Goal: Information Seeking & Learning: Learn about a topic

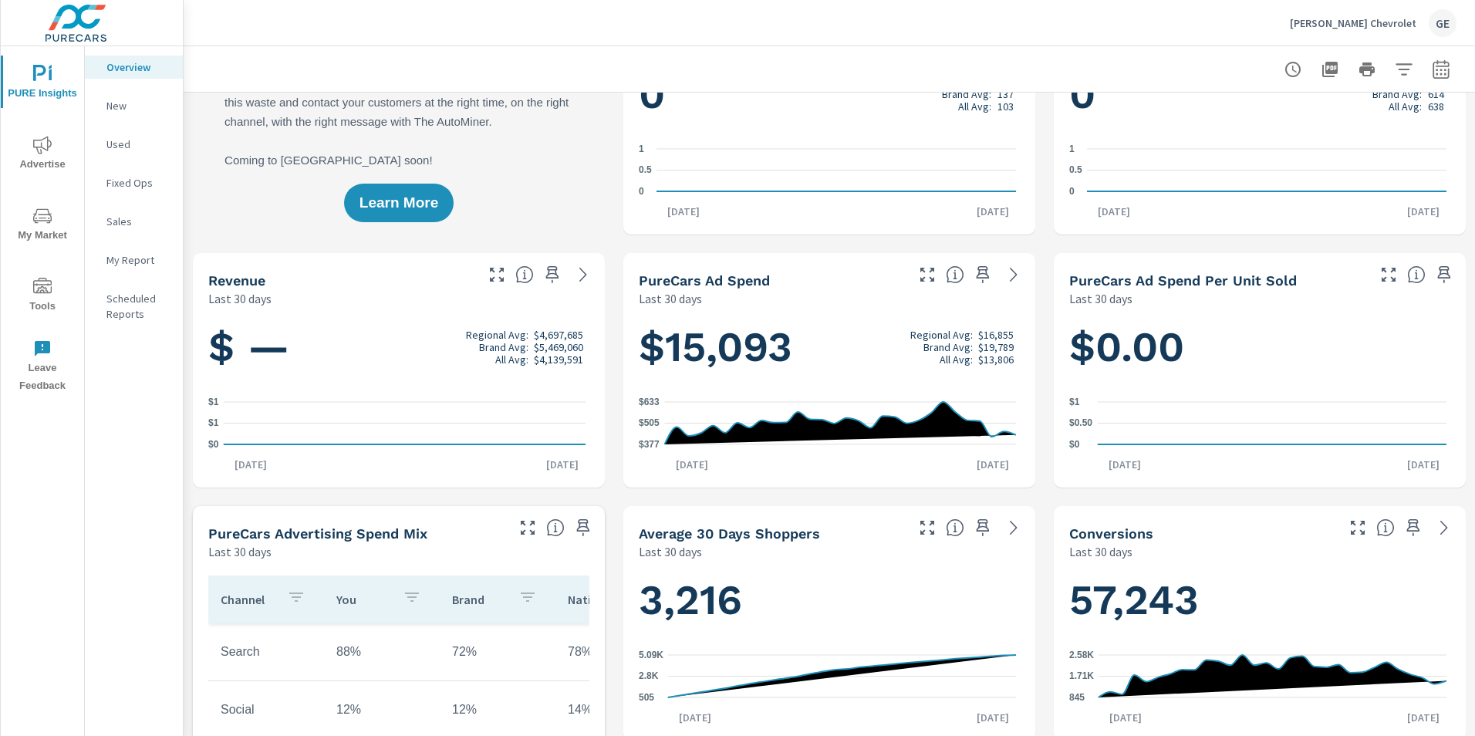
scroll to position [77, 0]
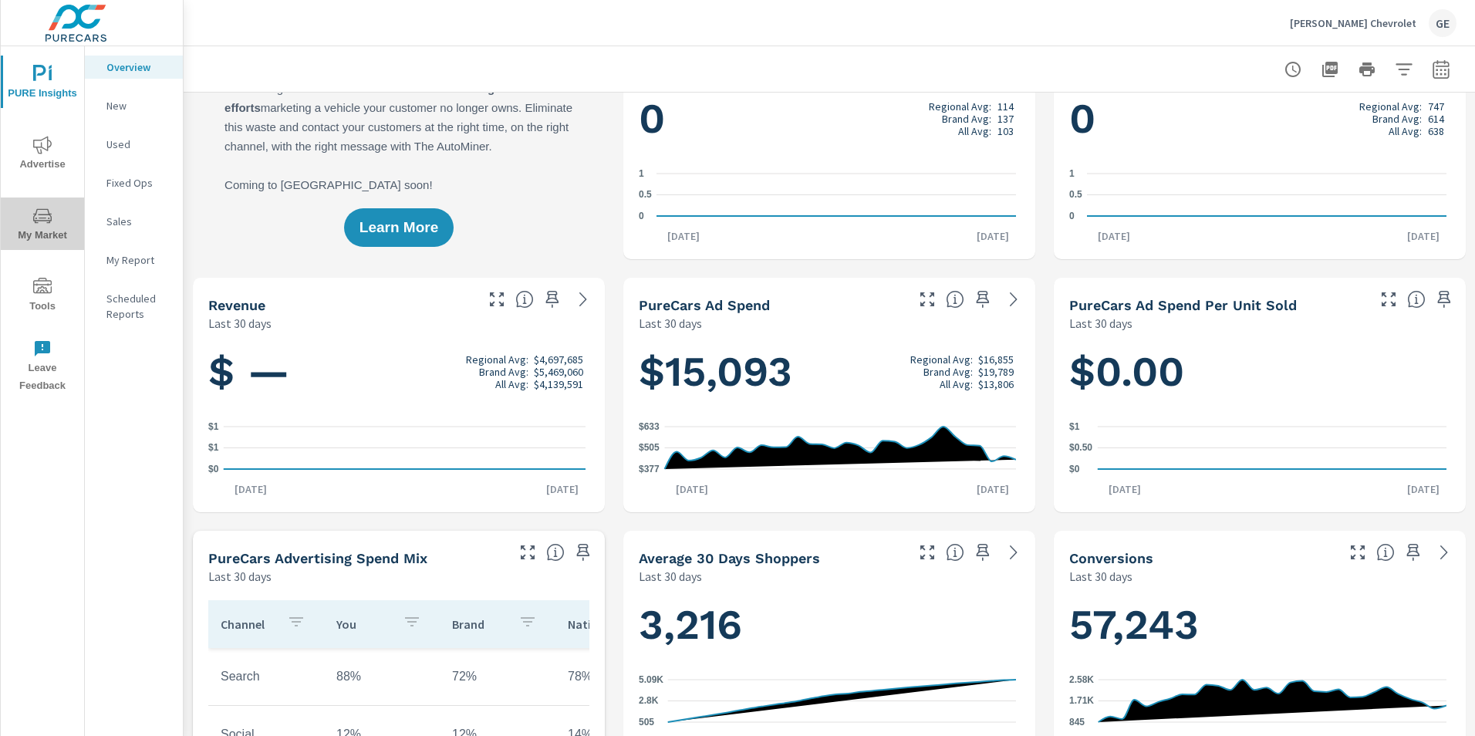
click at [55, 224] on span "My Market" at bounding box center [42, 226] width 74 height 38
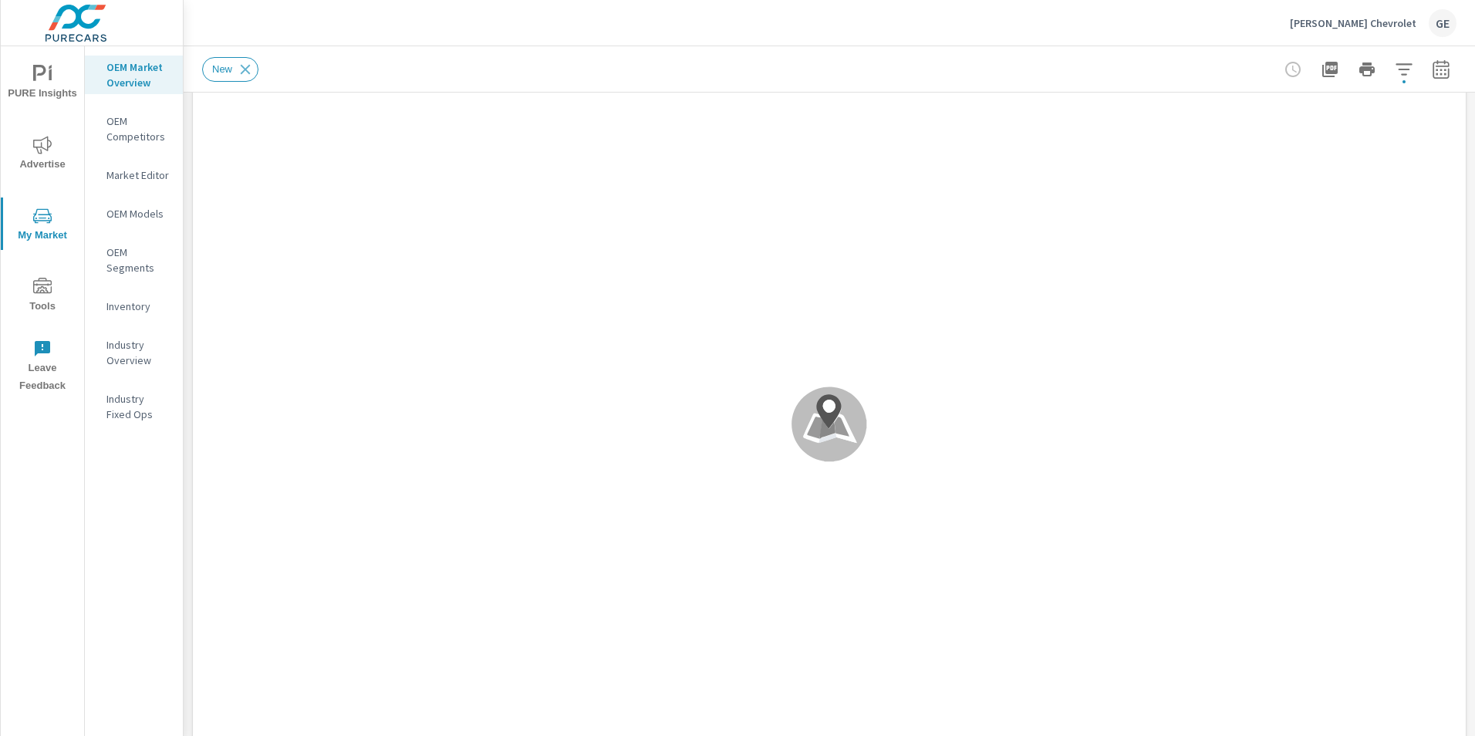
scroll to position [154, 0]
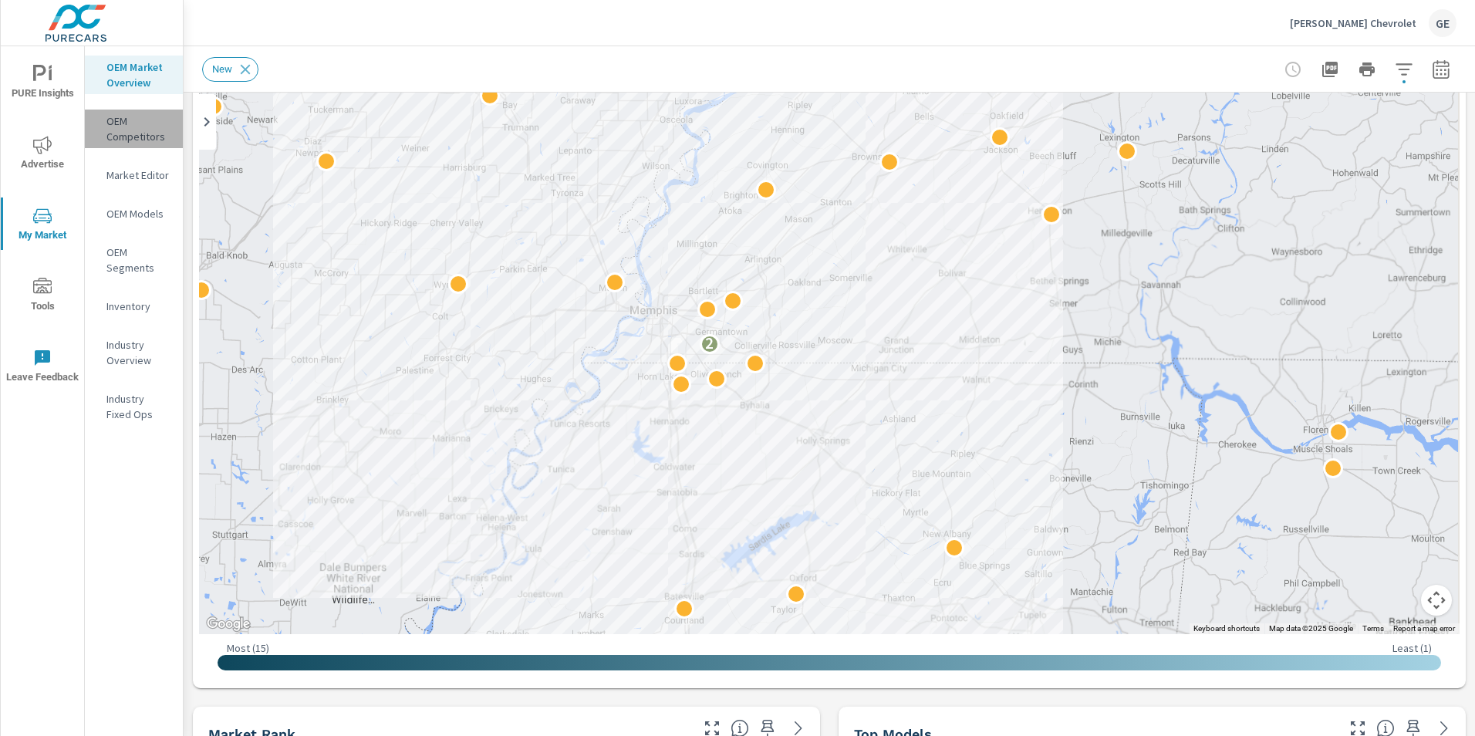
click at [114, 140] on p "OEM Competitors" at bounding box center [138, 128] width 64 height 31
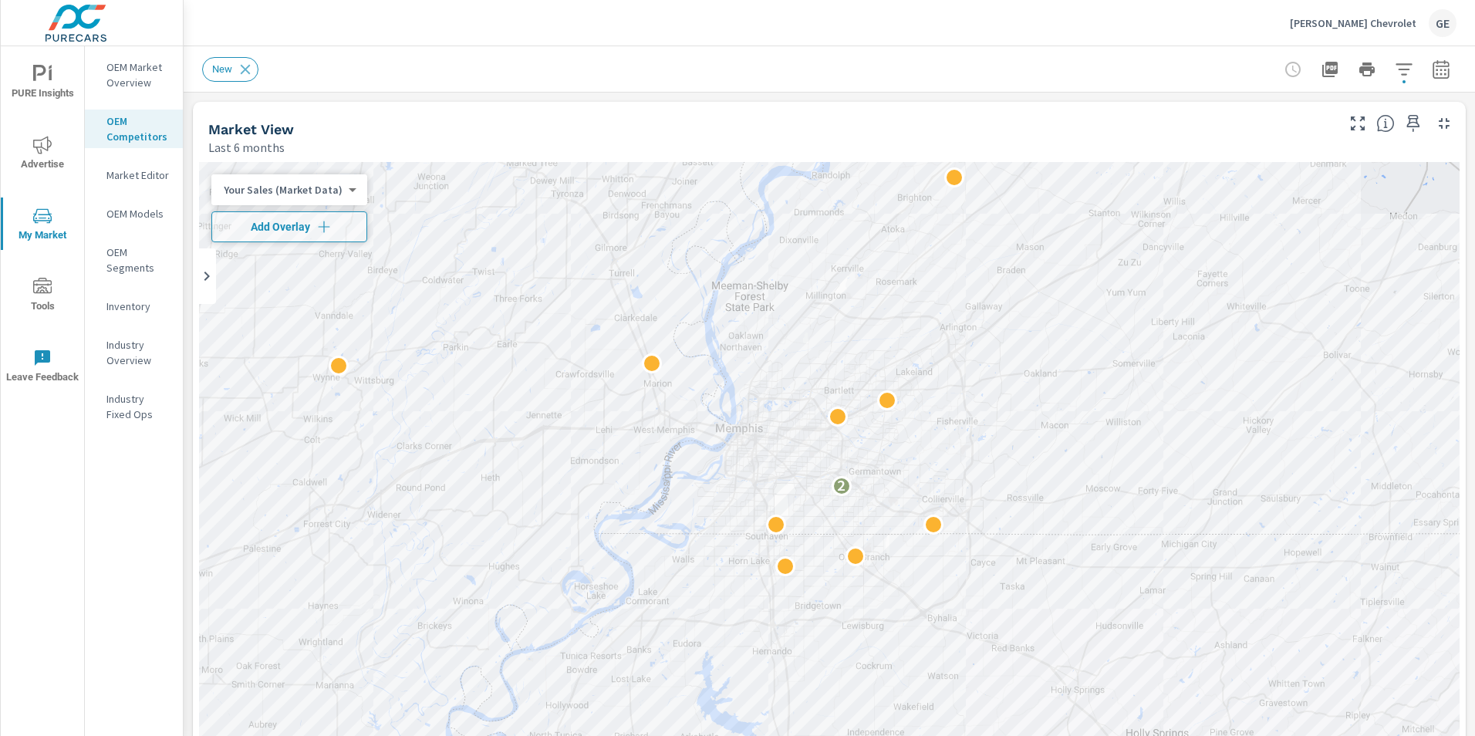
click at [133, 302] on p "Inventory" at bounding box center [138, 306] width 64 height 15
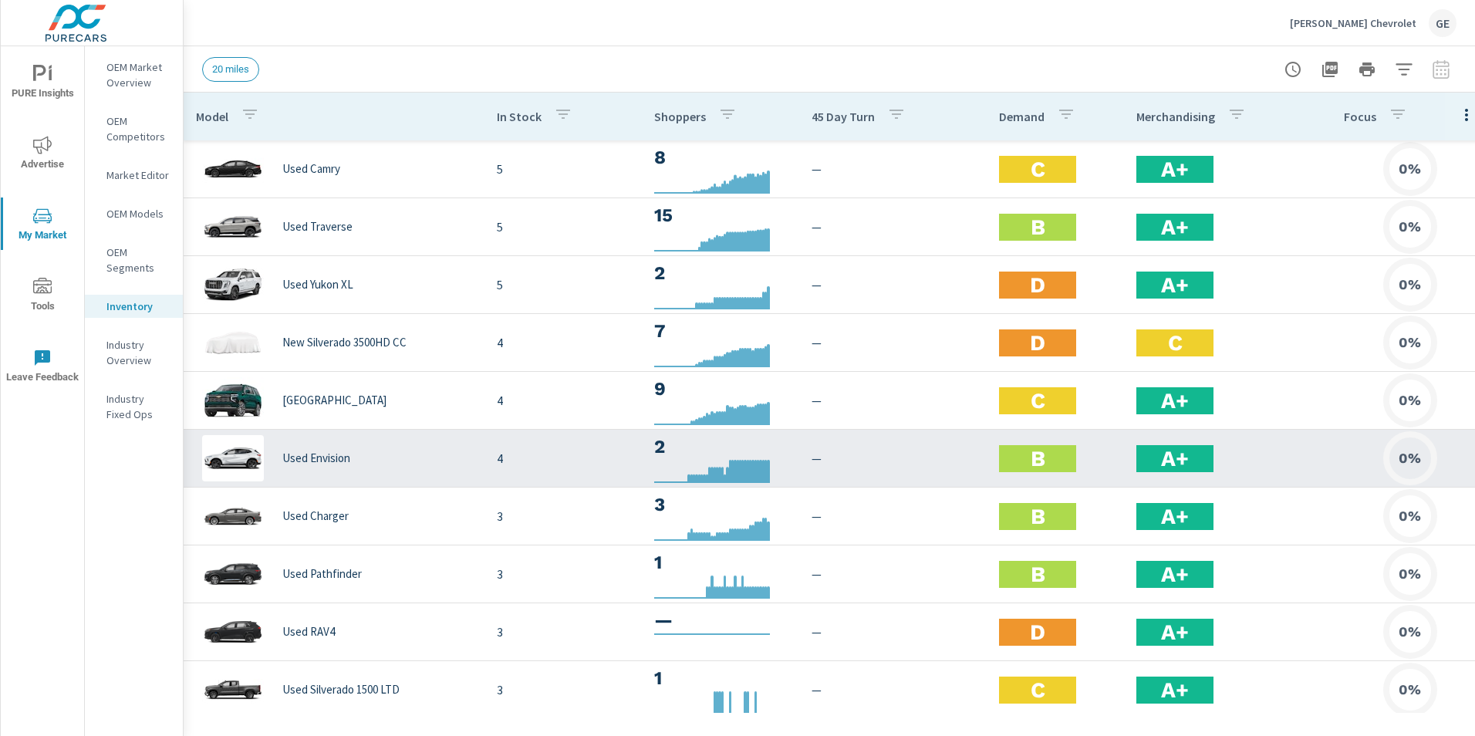
scroll to position [1003, 0]
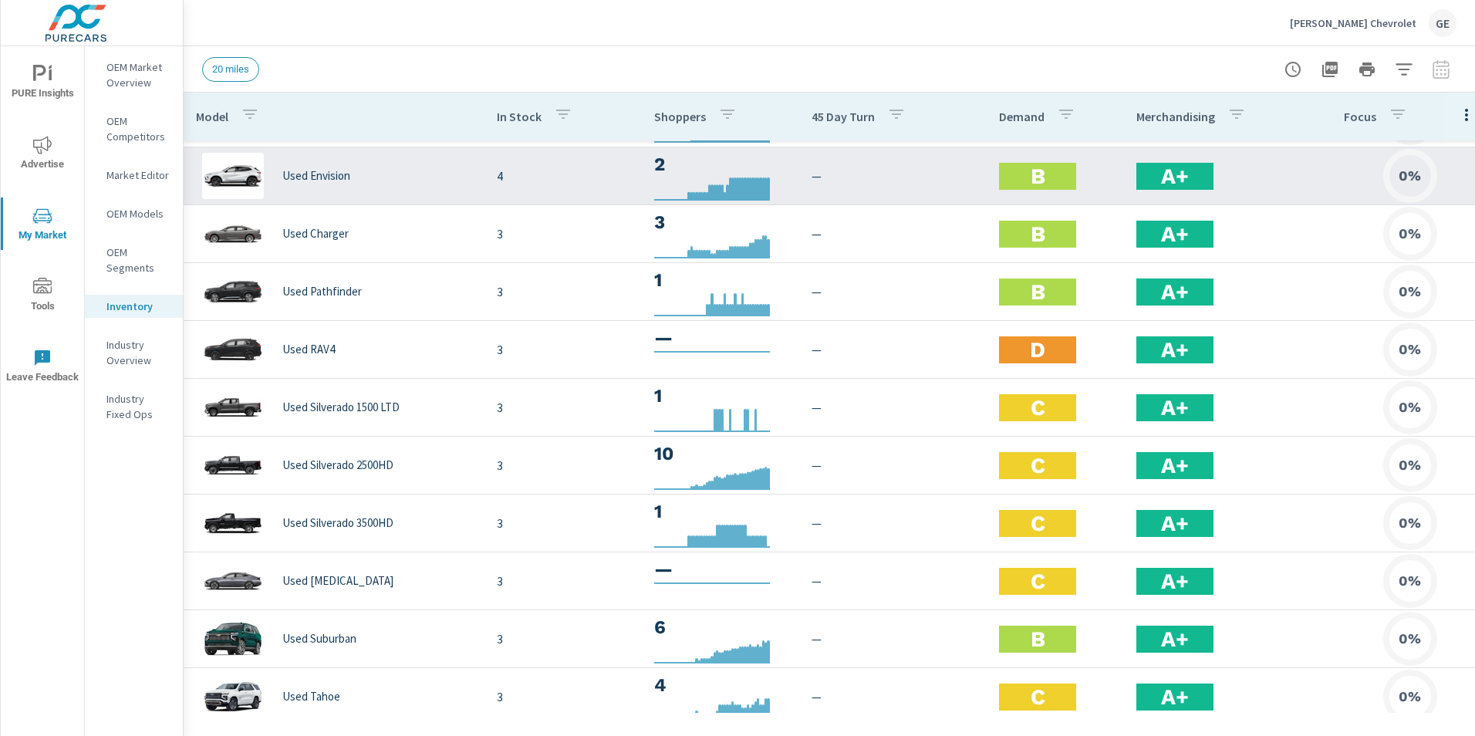
scroll to position [1235, 0]
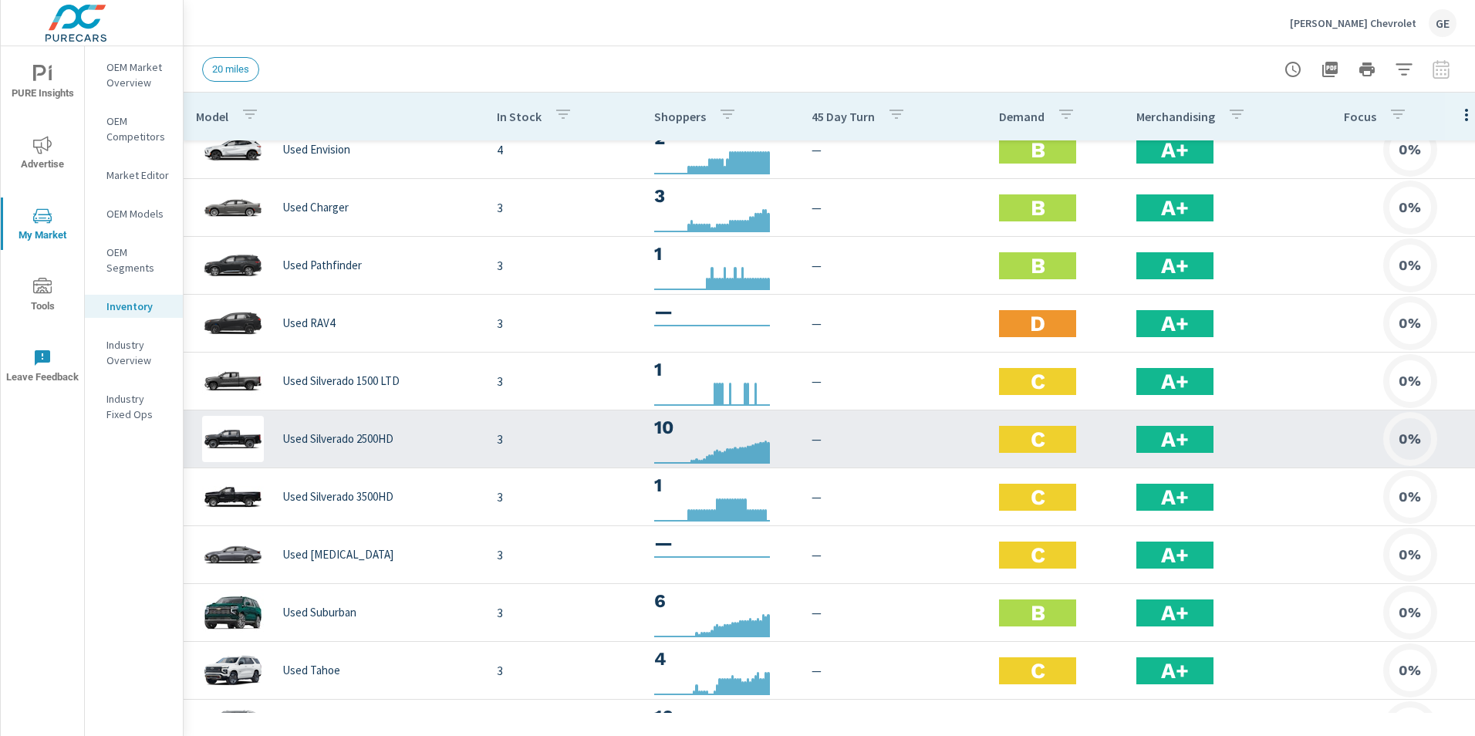
scroll to position [1476, 0]
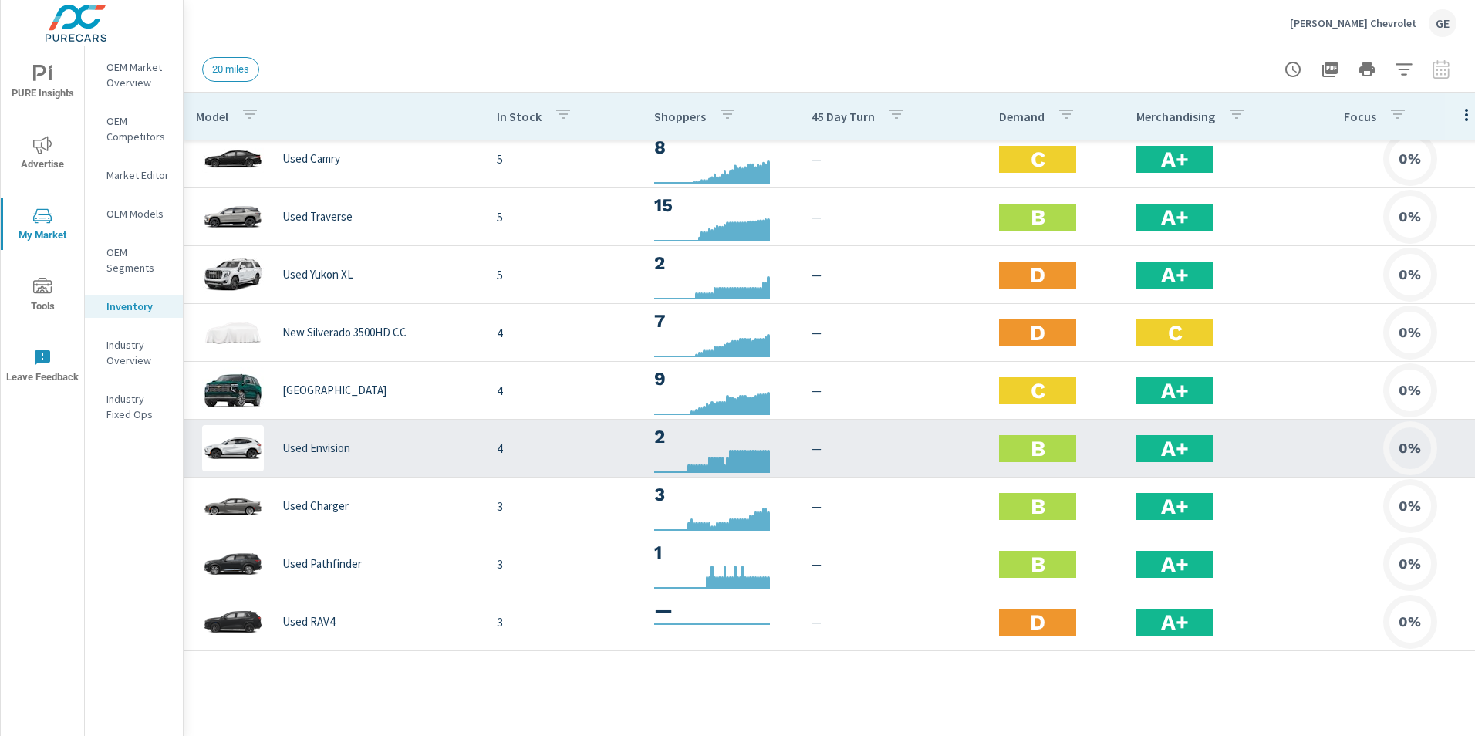
scroll to position [396, 0]
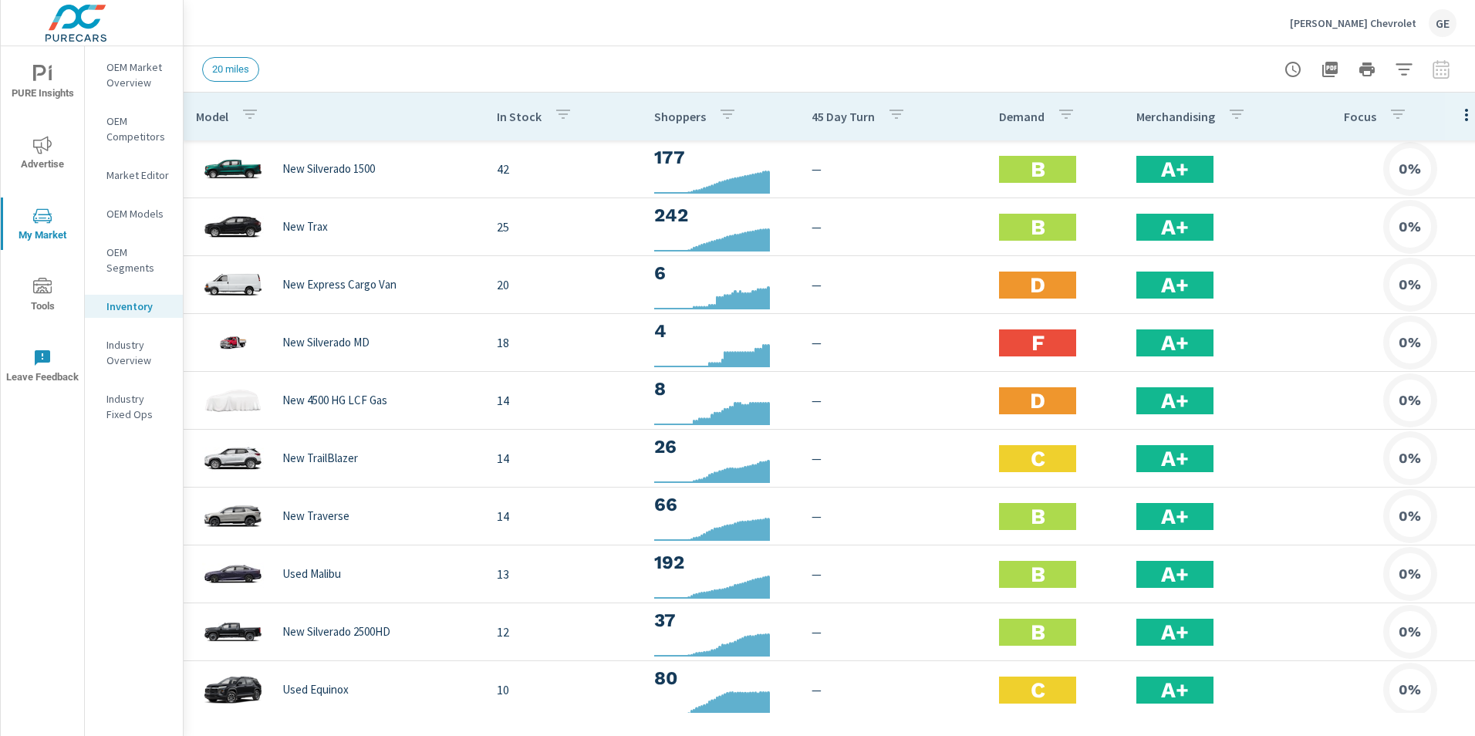
click at [49, 151] on icon "nav menu" at bounding box center [42, 145] width 19 height 19
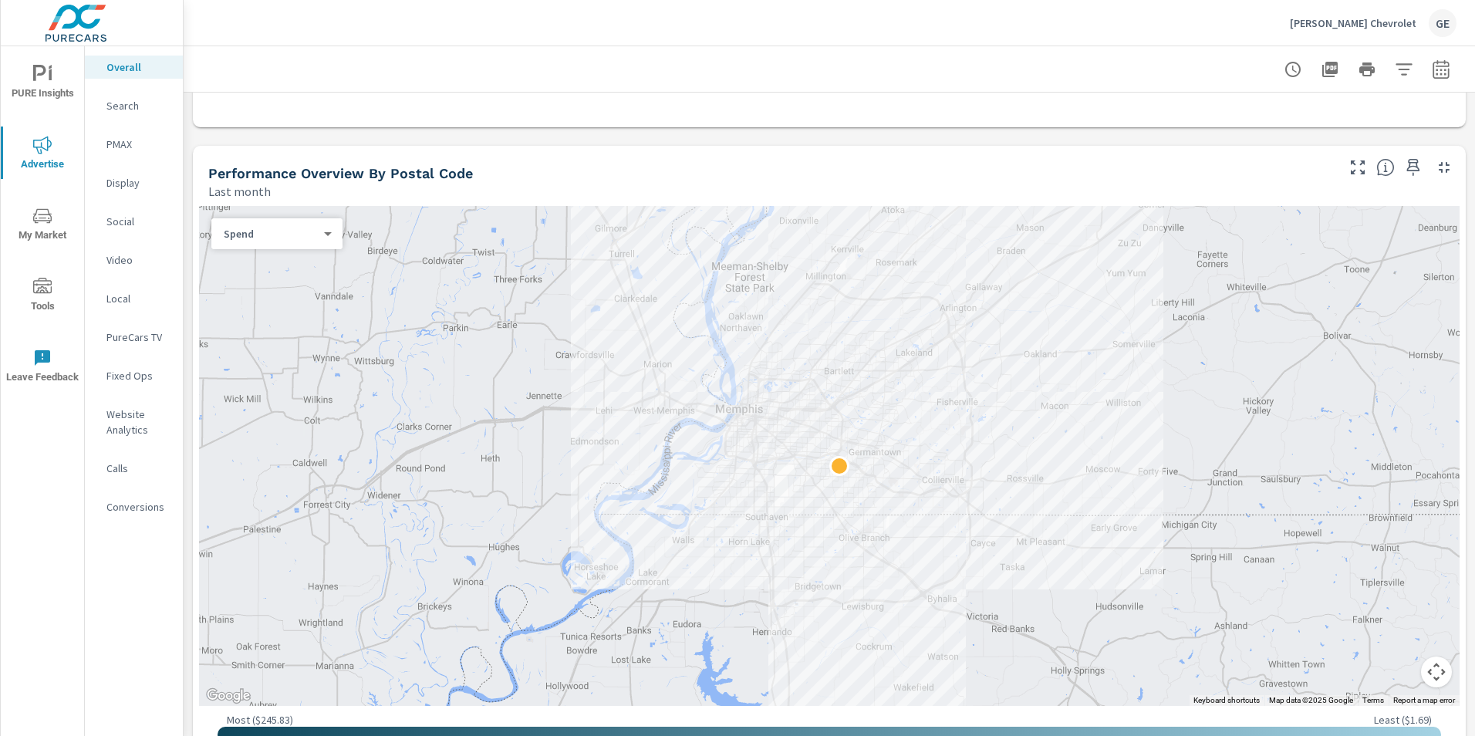
scroll to position [463, 0]
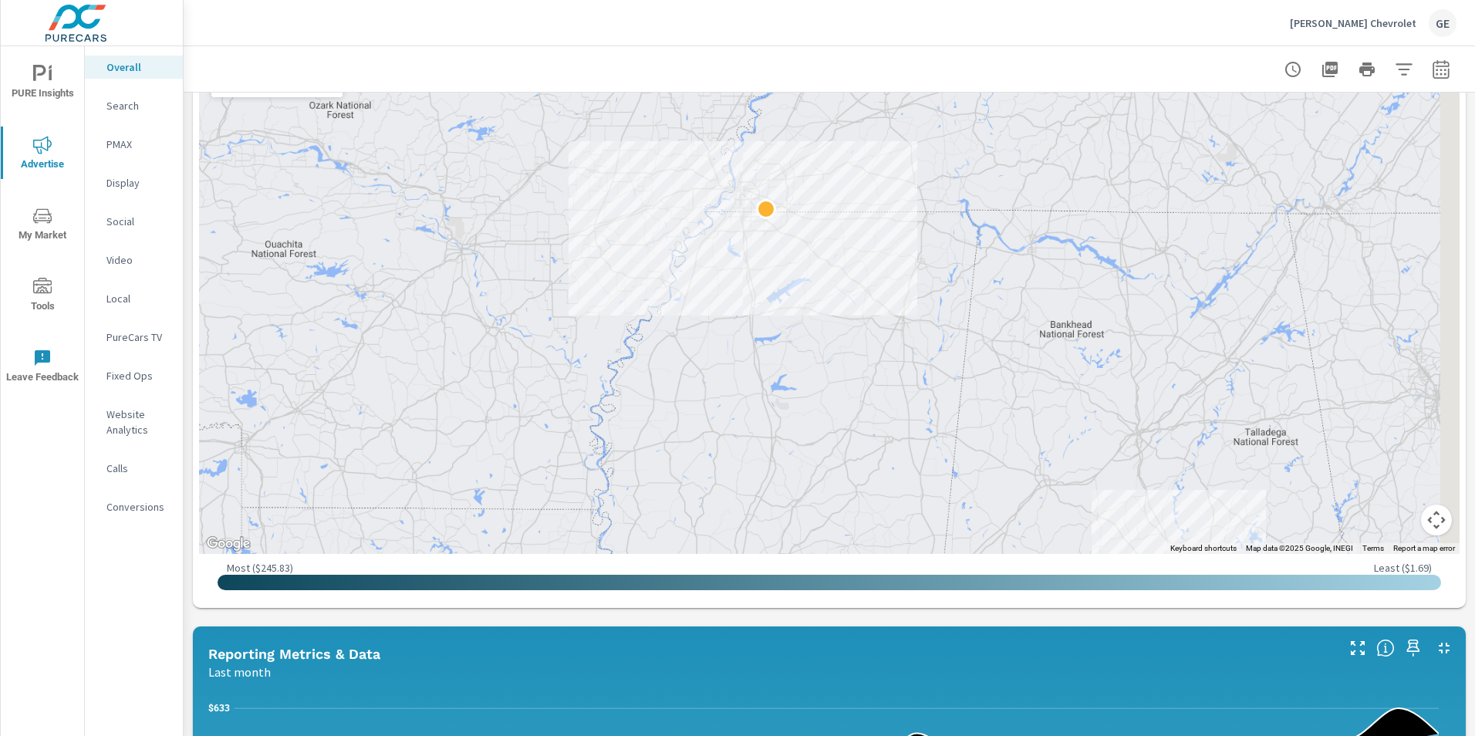
scroll to position [617, 0]
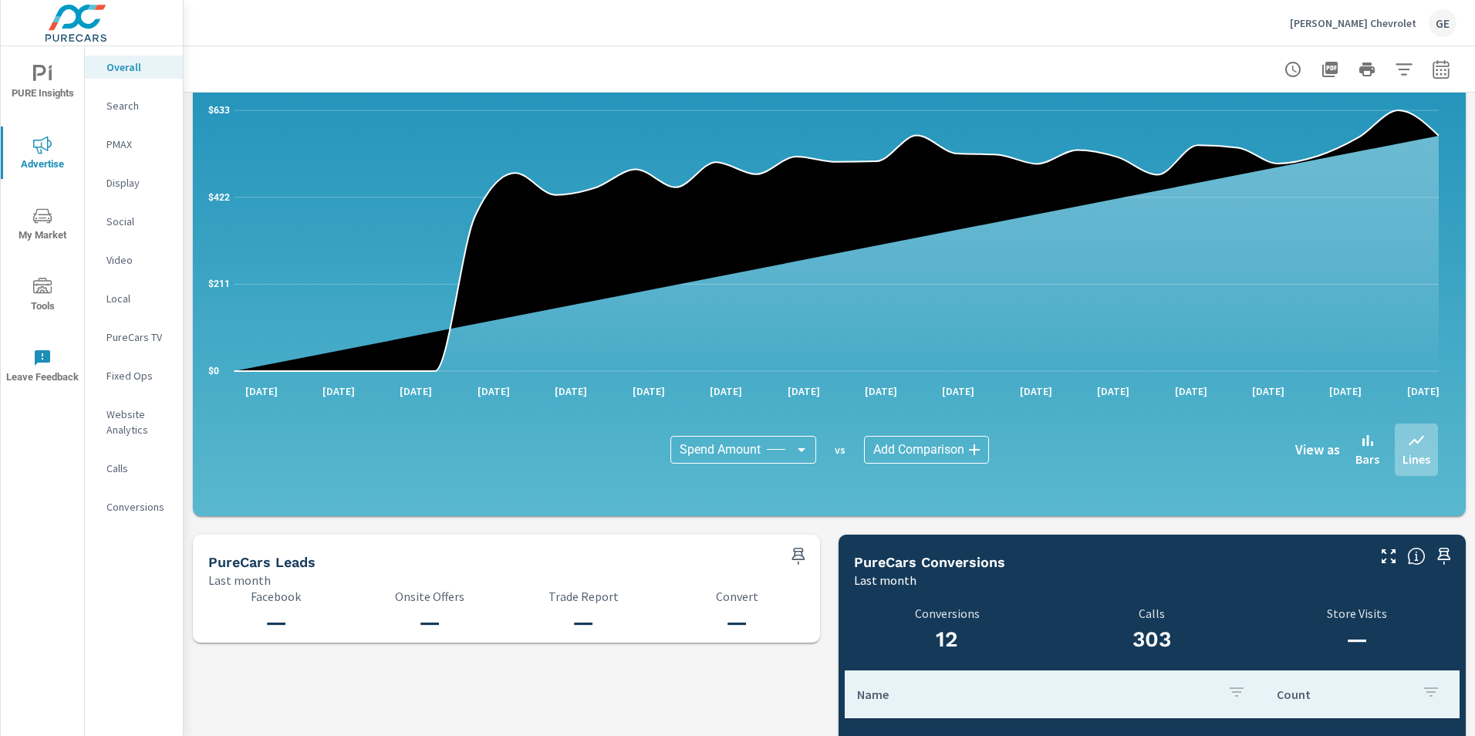
scroll to position [1199, 0]
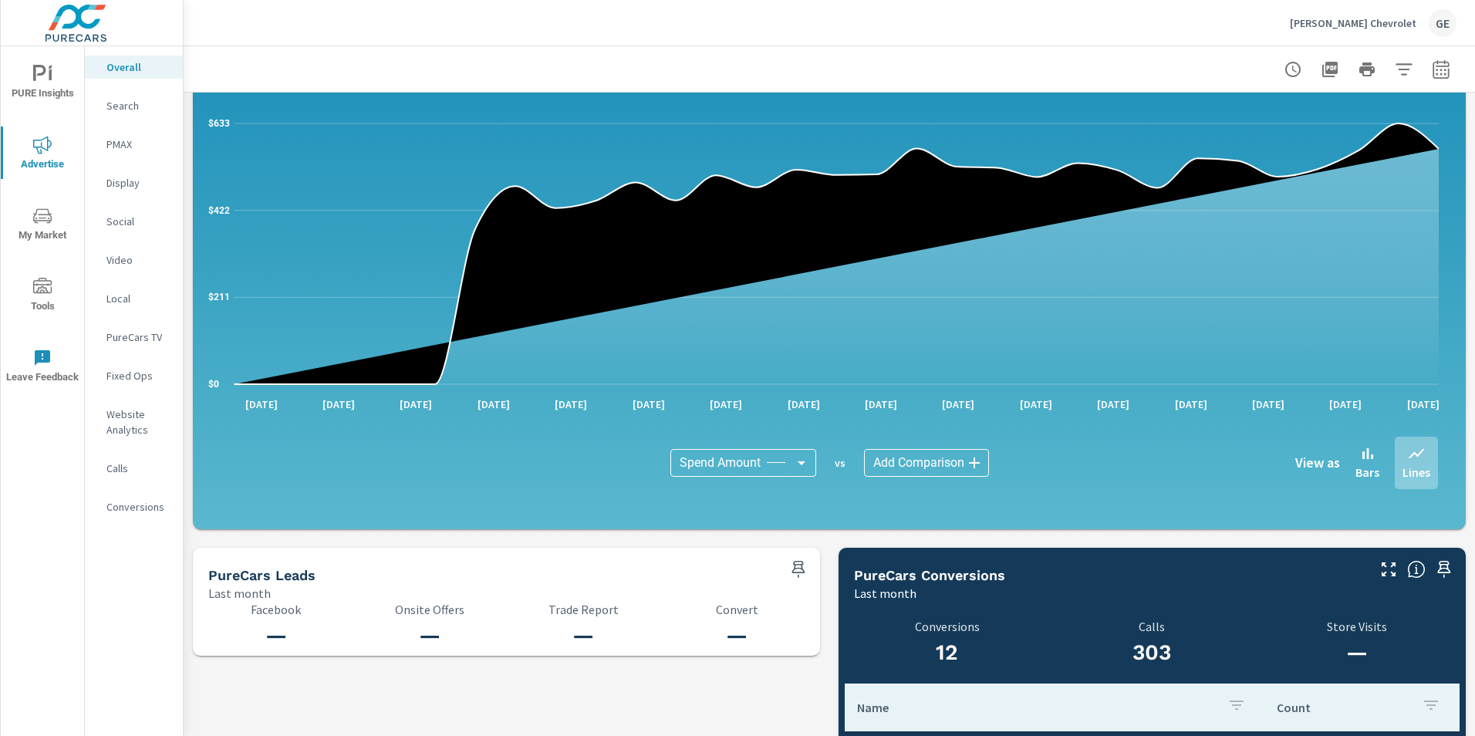
click at [127, 429] on p "Website Analytics" at bounding box center [138, 422] width 64 height 31
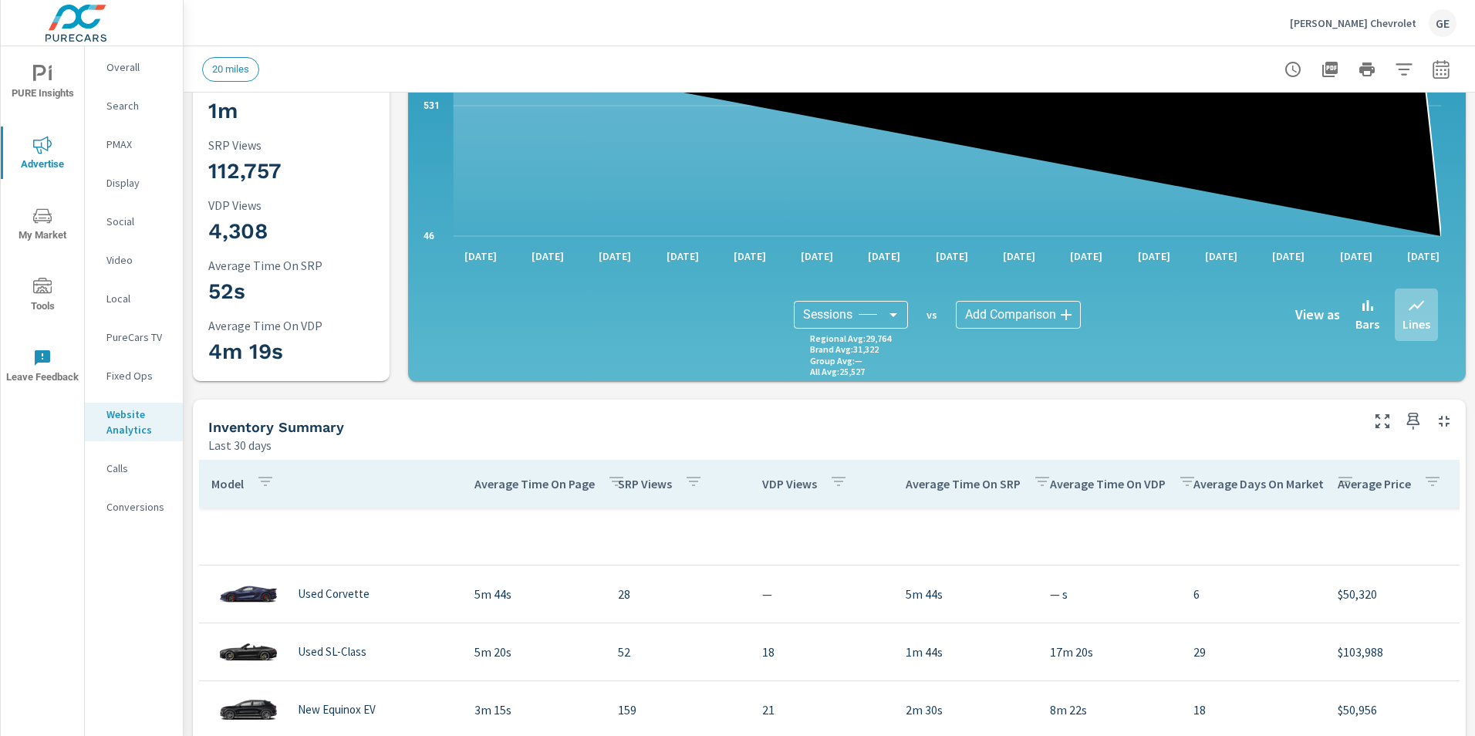
scroll to position [463, 0]
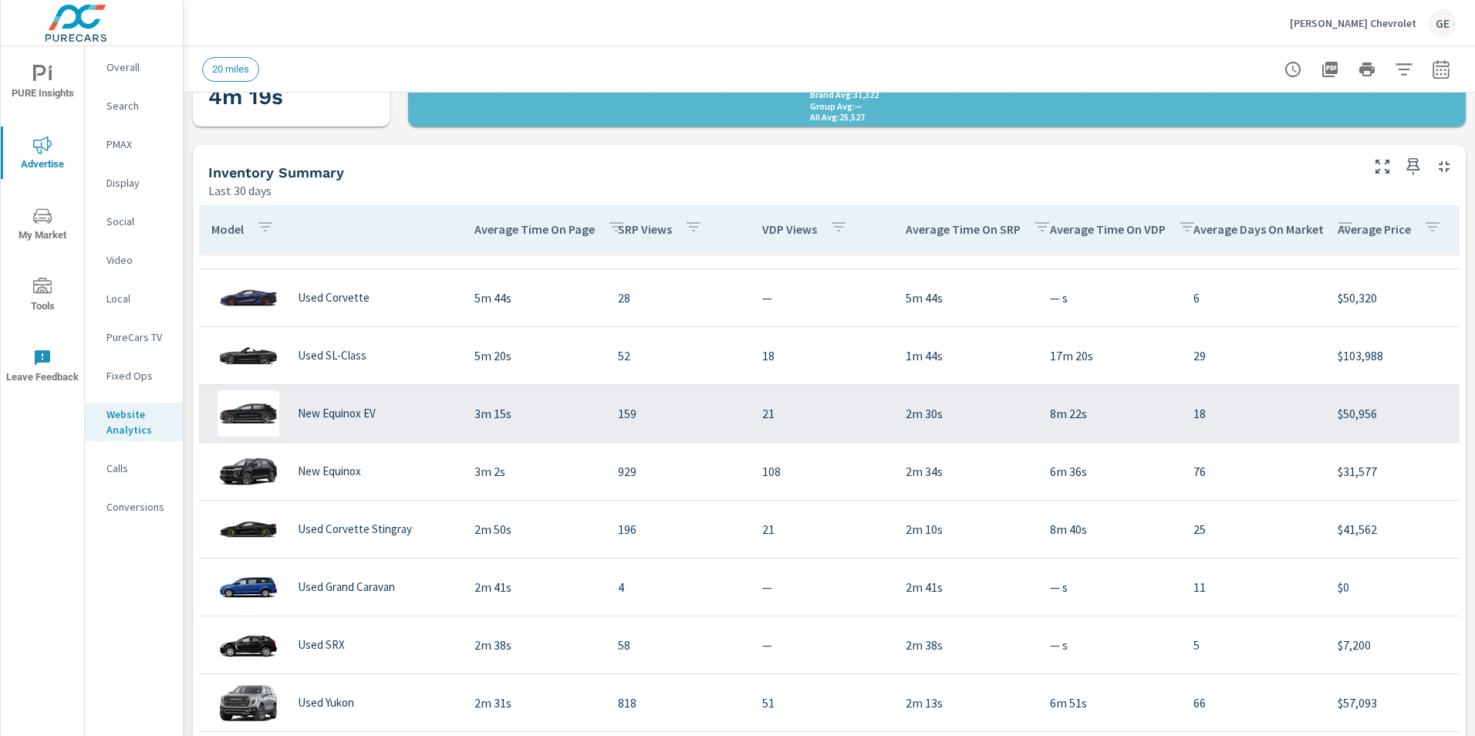
scroll to position [154, 0]
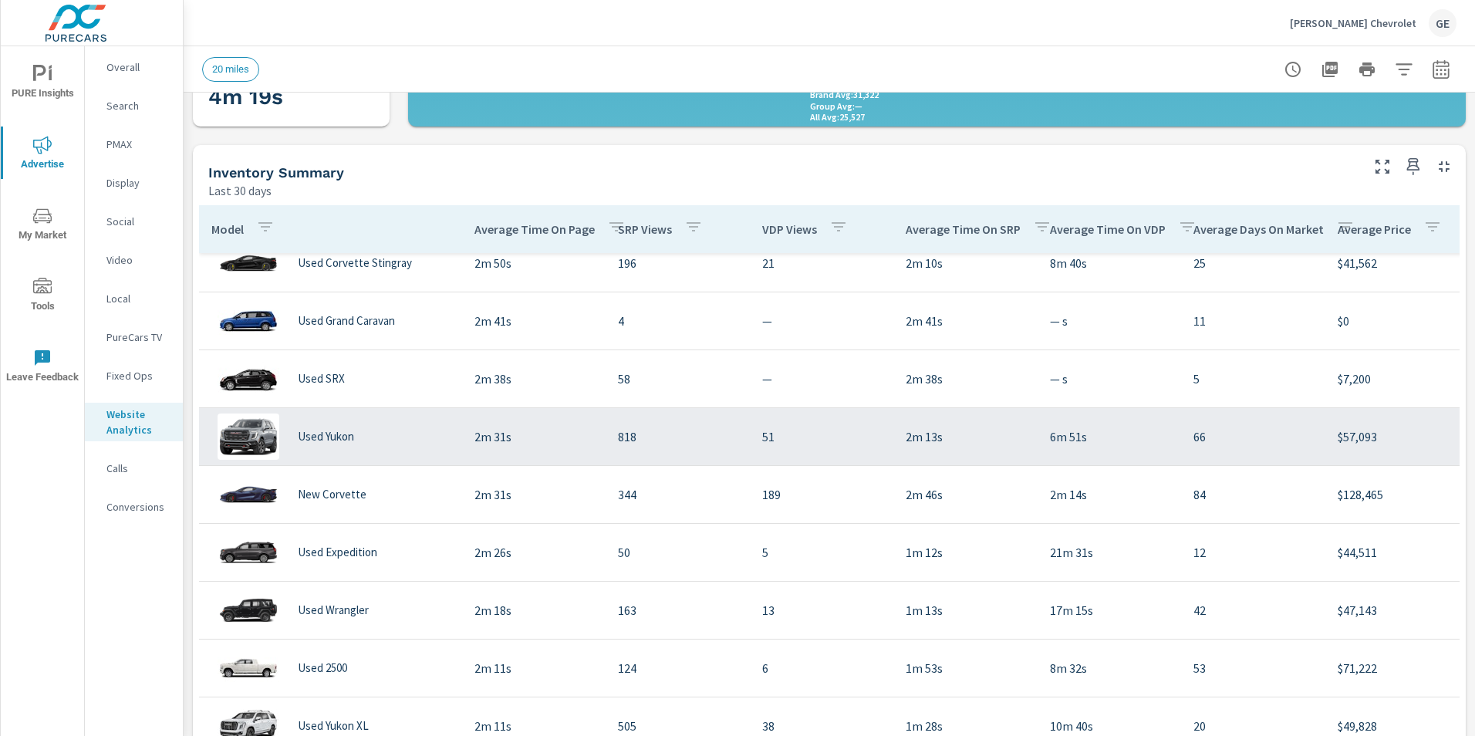
scroll to position [386, 0]
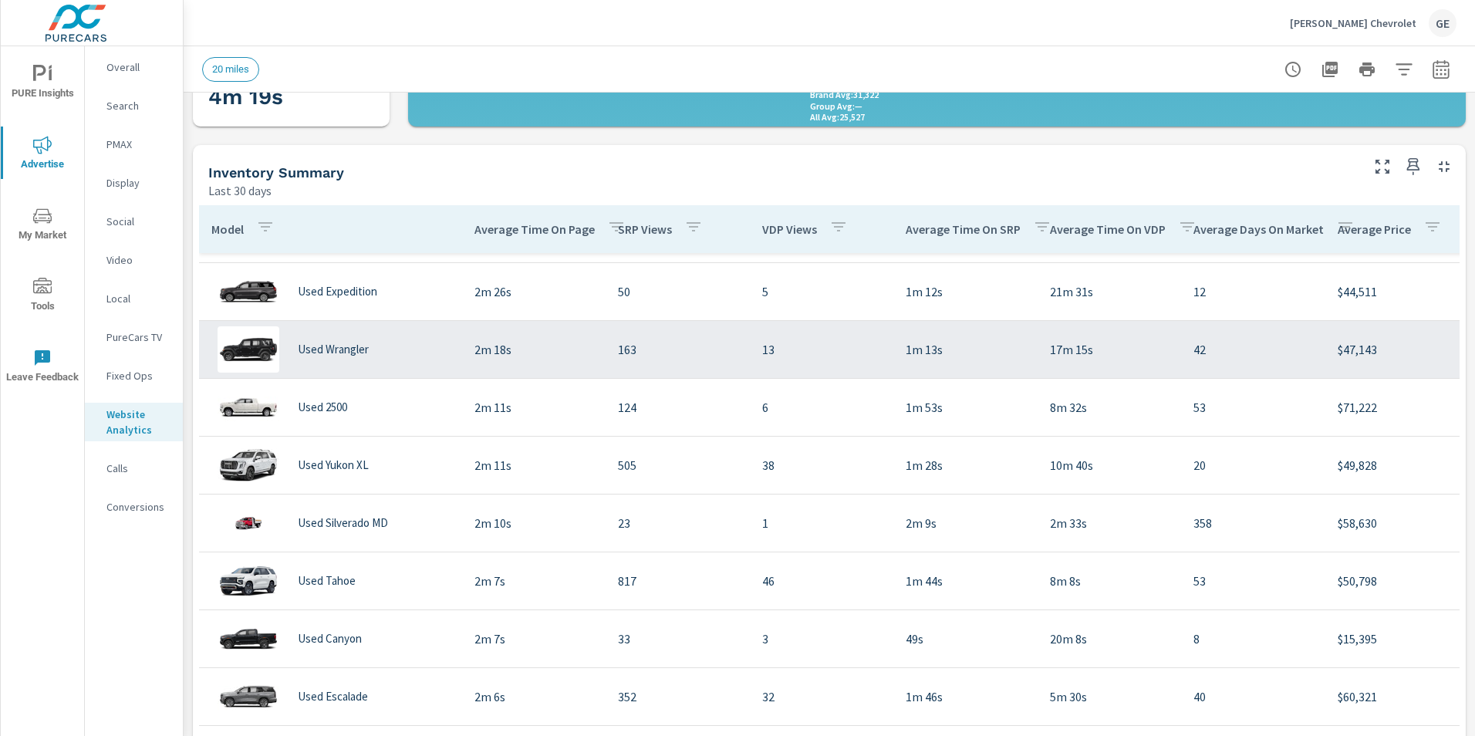
scroll to position [617, 0]
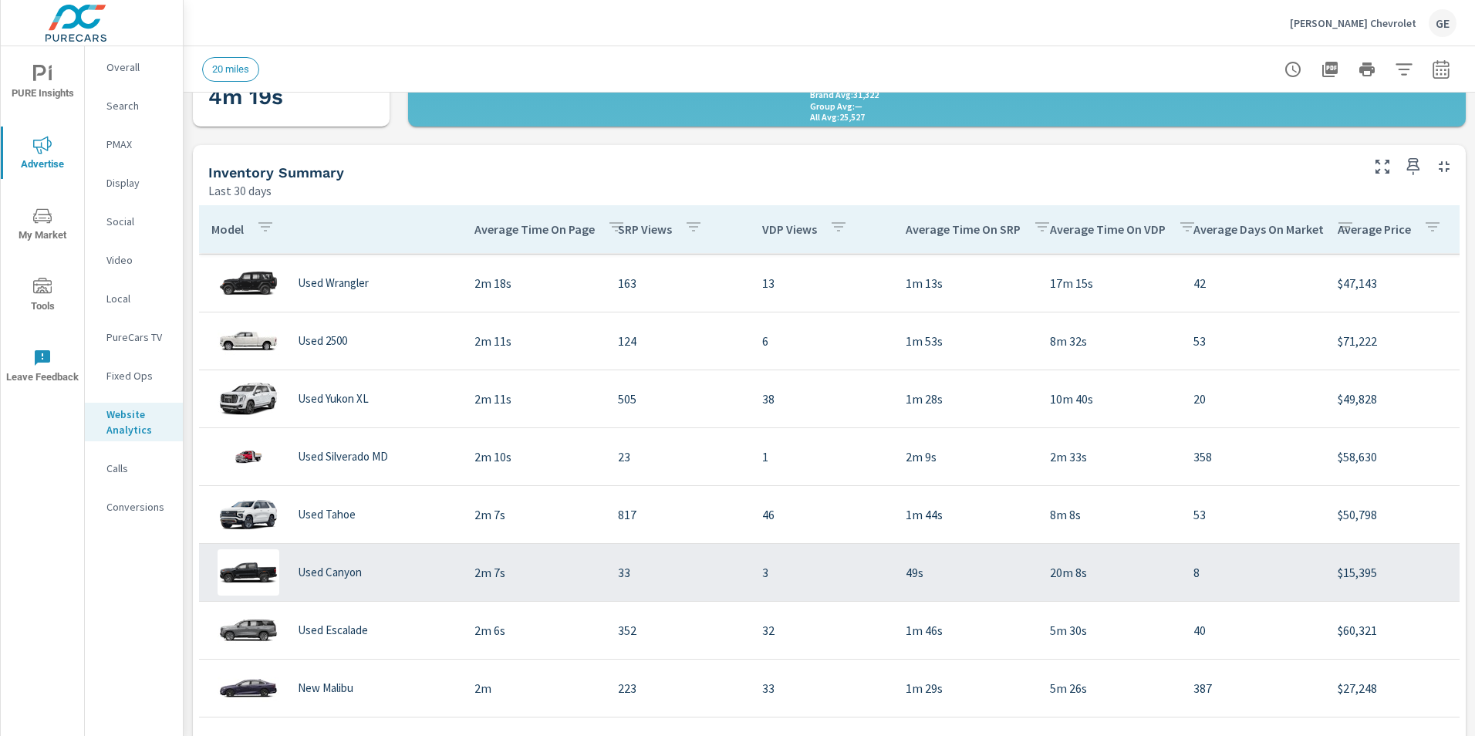
scroll to position [694, 0]
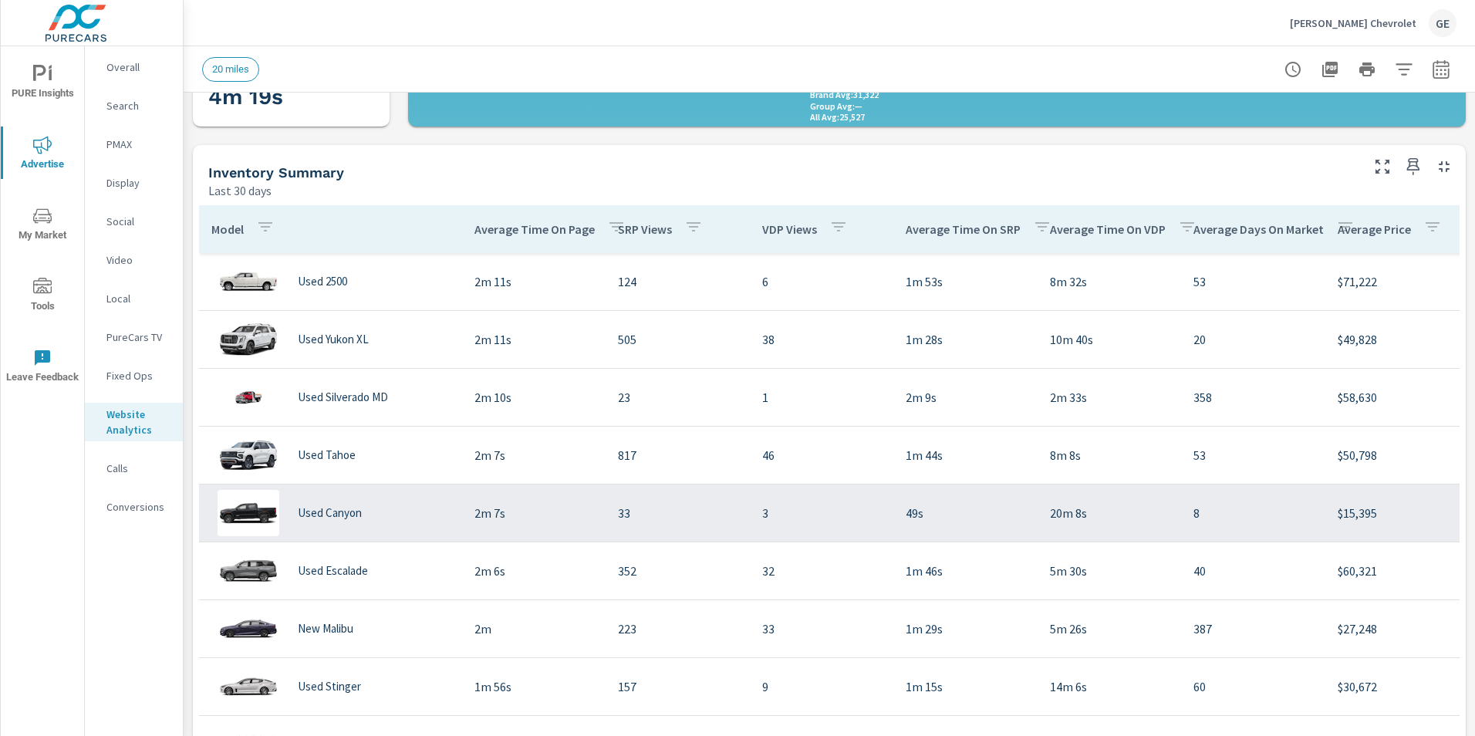
scroll to position [772, 0]
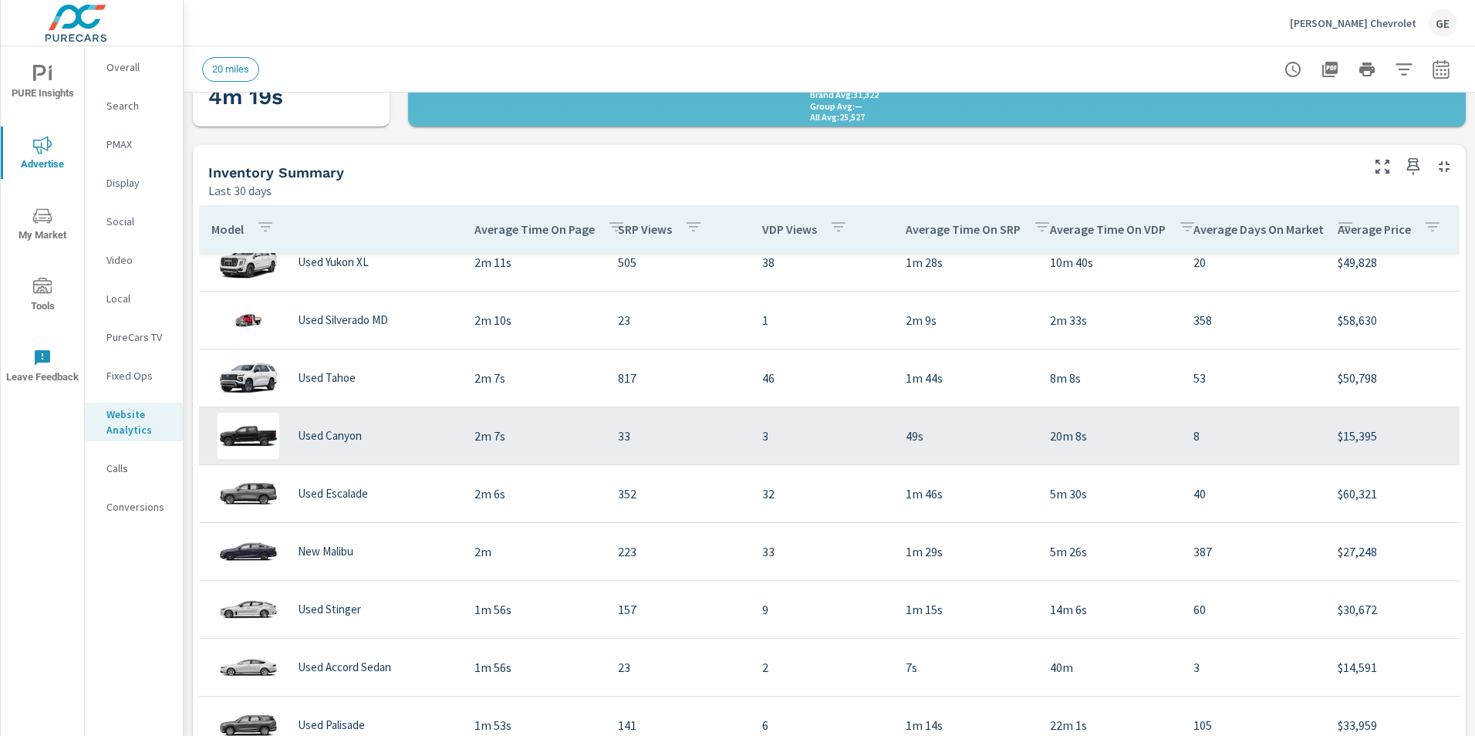
scroll to position [849, 0]
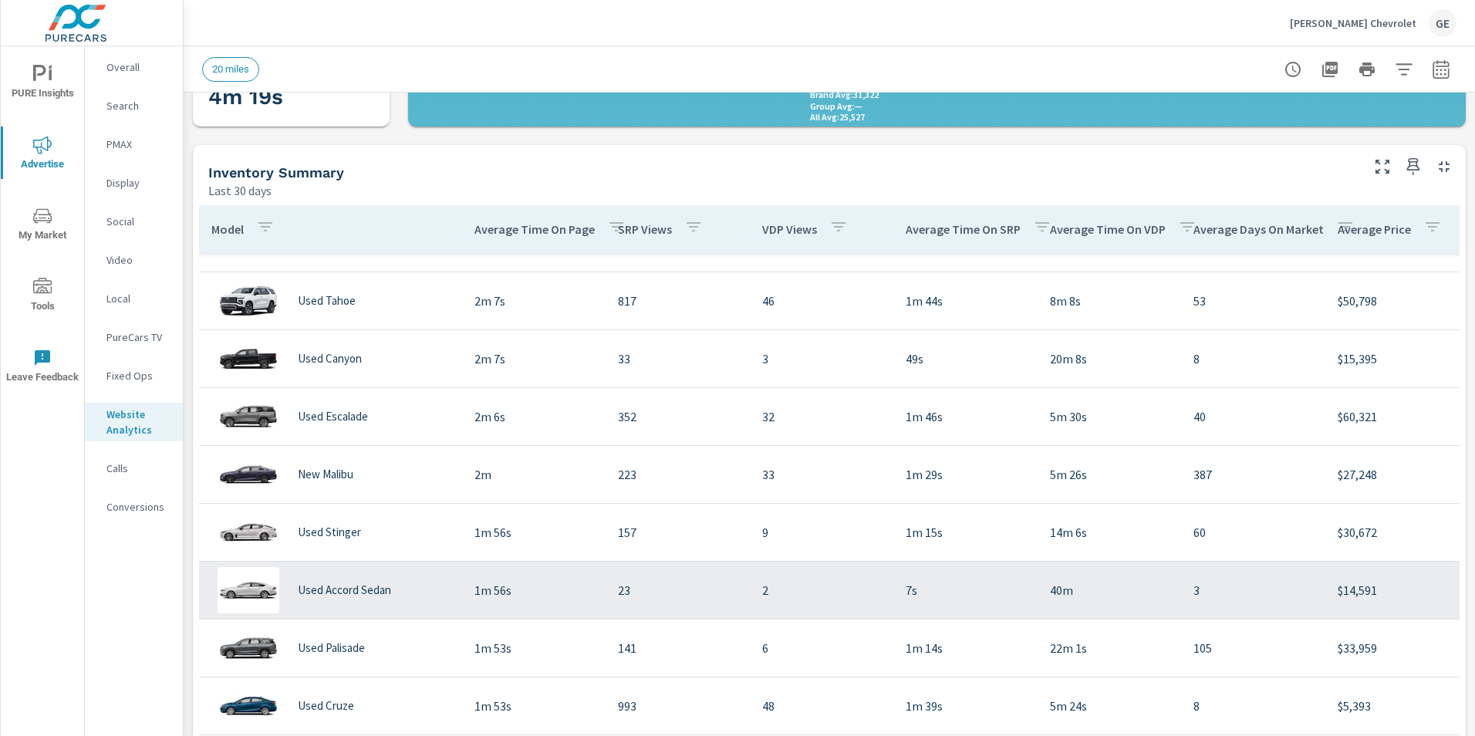
scroll to position [926, 0]
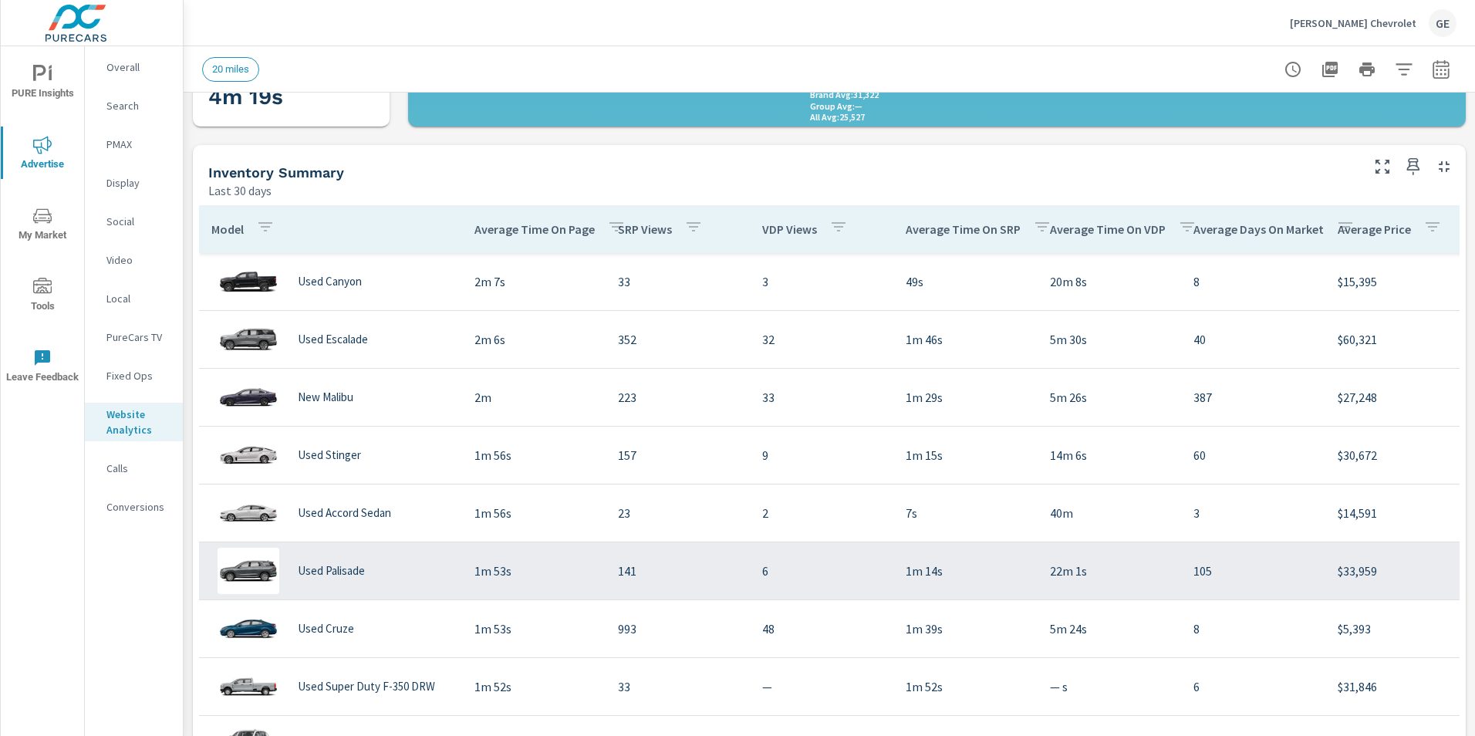
scroll to position [1080, 0]
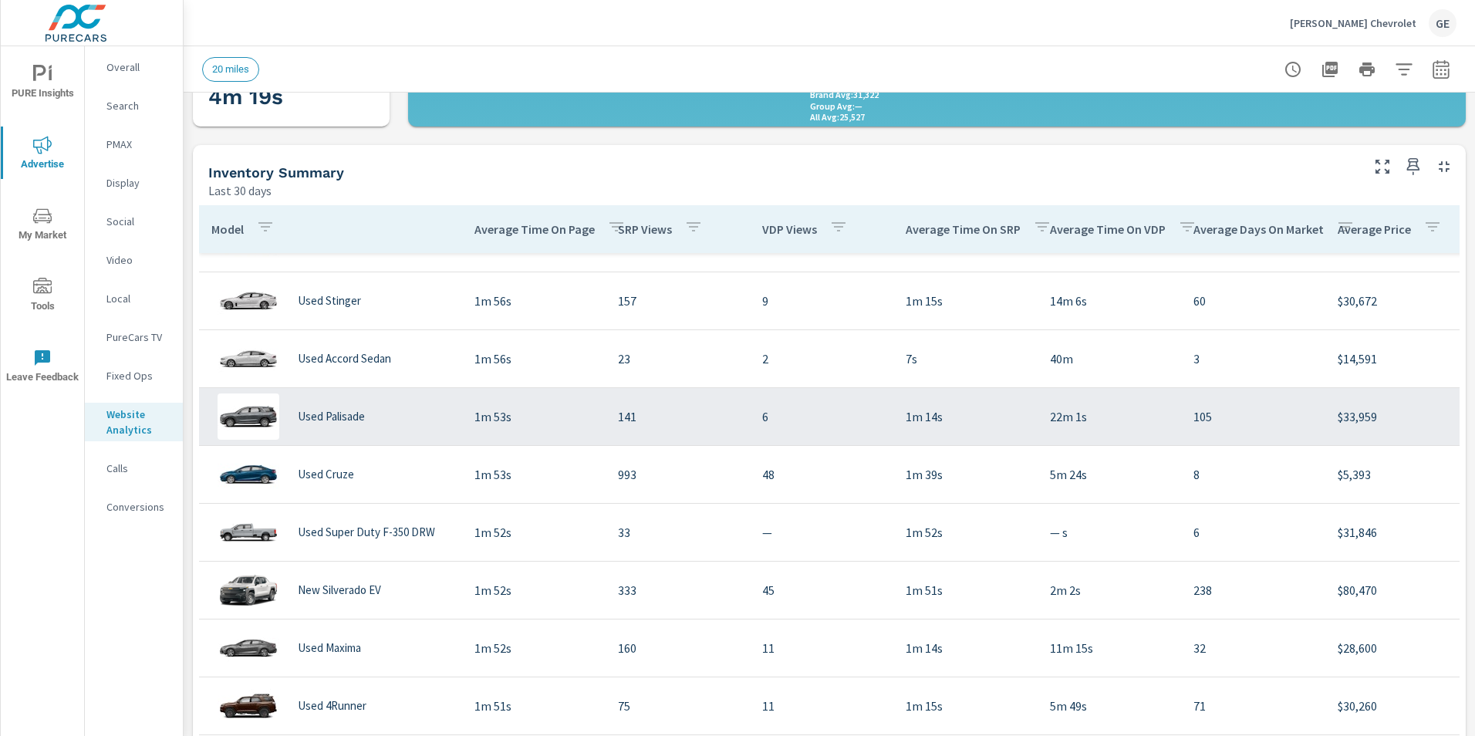
scroll to position [1157, 0]
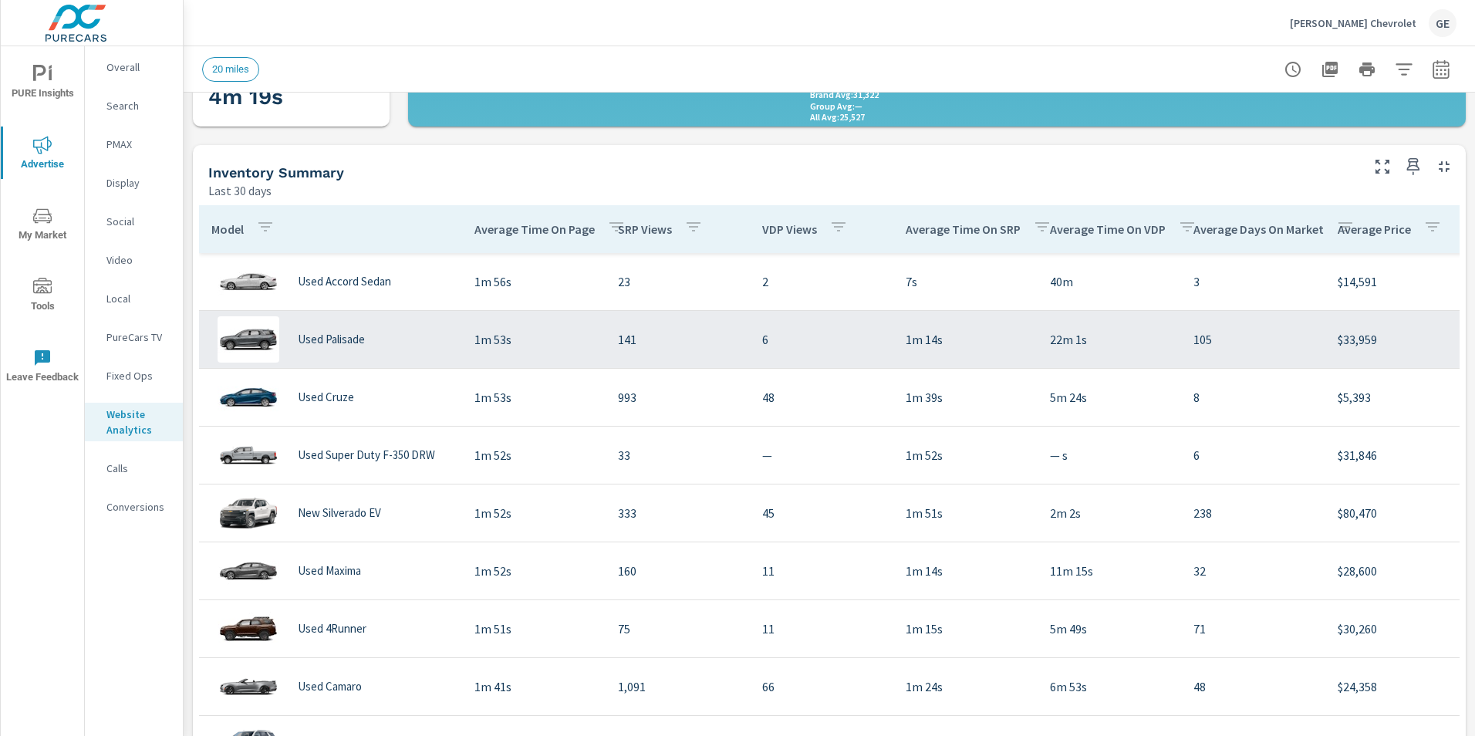
scroll to position [1235, 0]
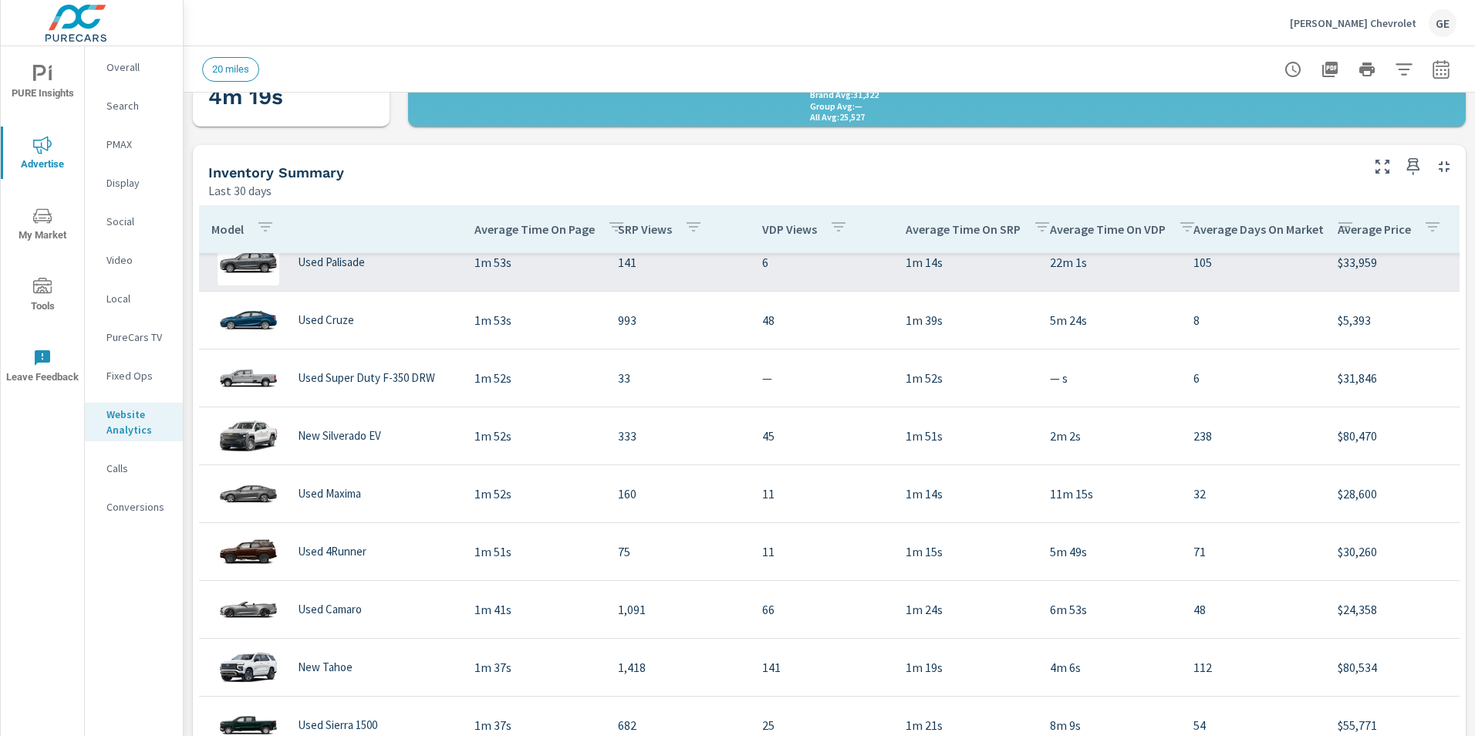
scroll to position [1312, 0]
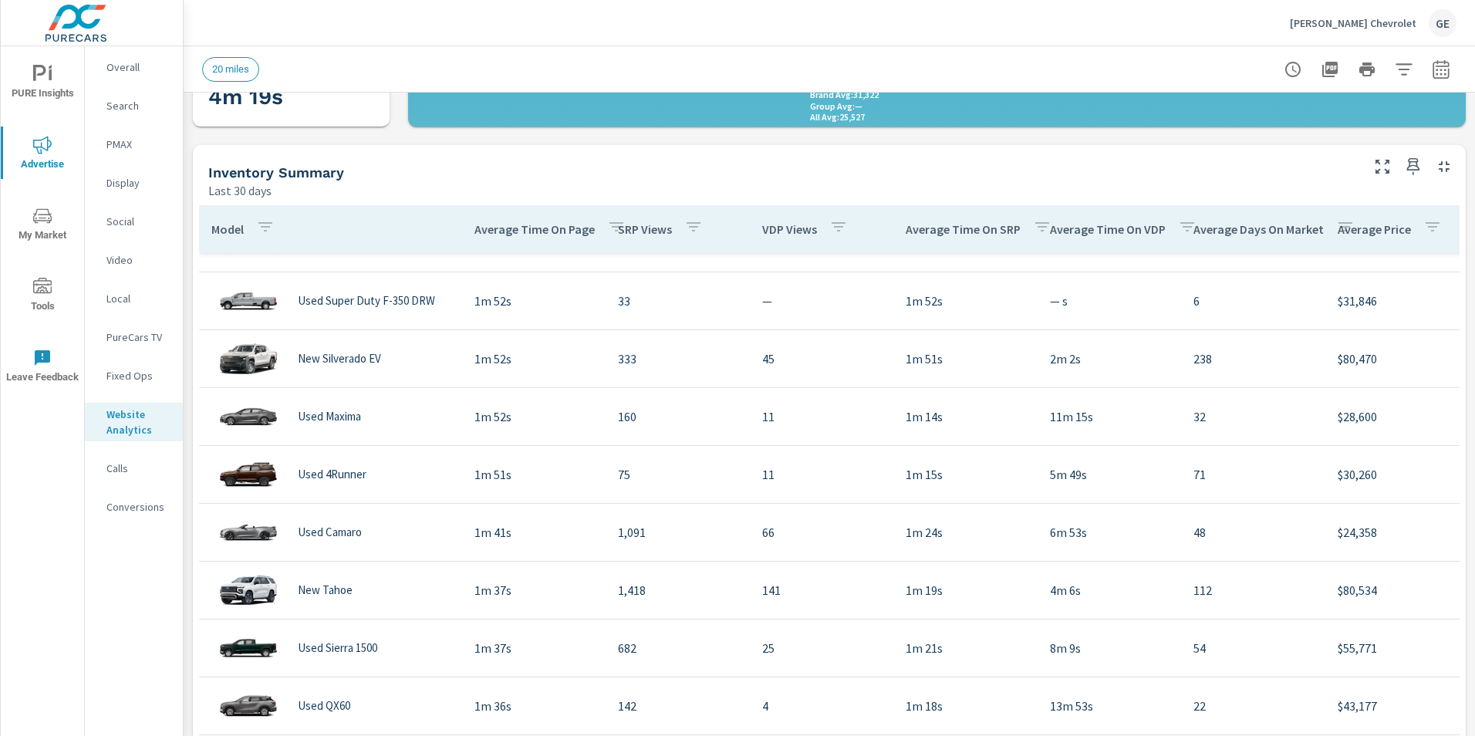
scroll to position [1389, 0]
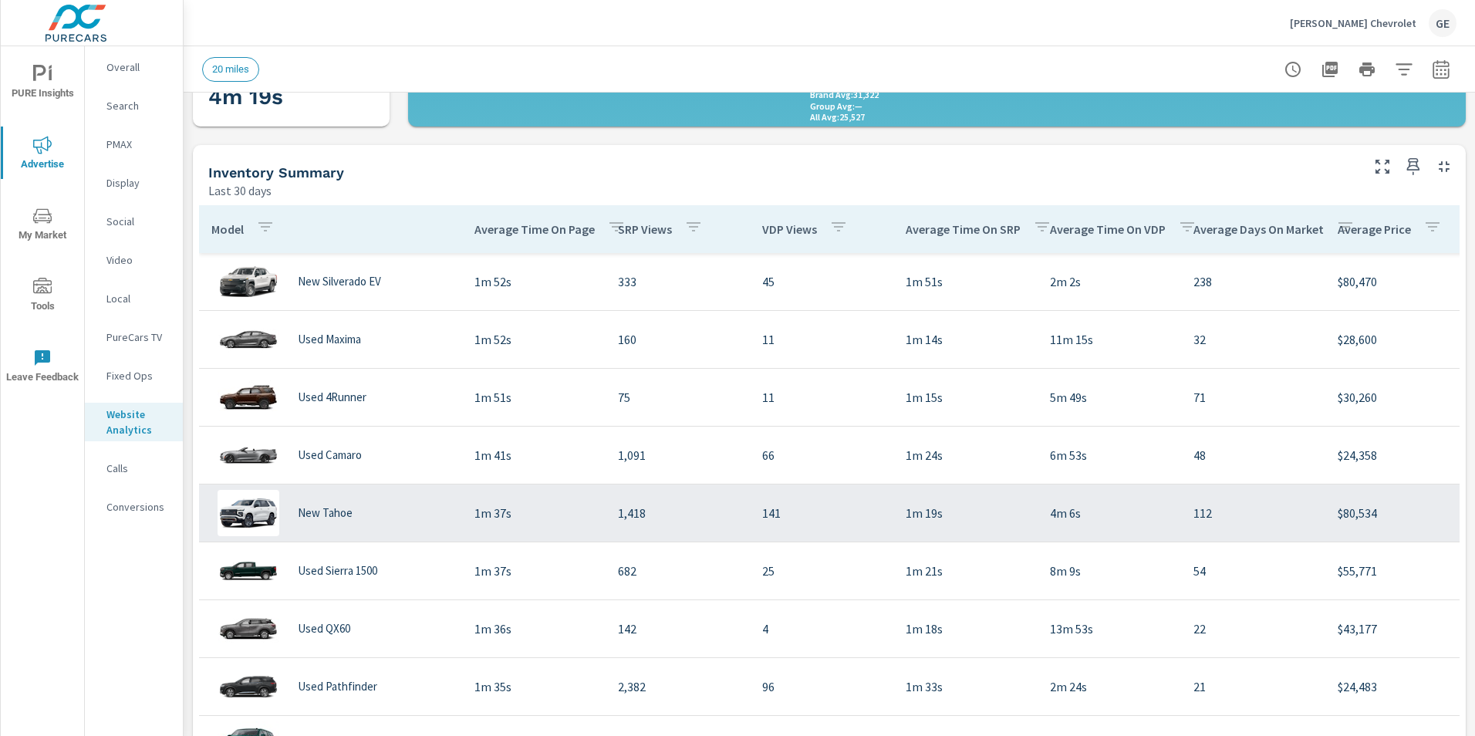
click at [323, 517] on p "New Tahoe" at bounding box center [325, 513] width 55 height 14
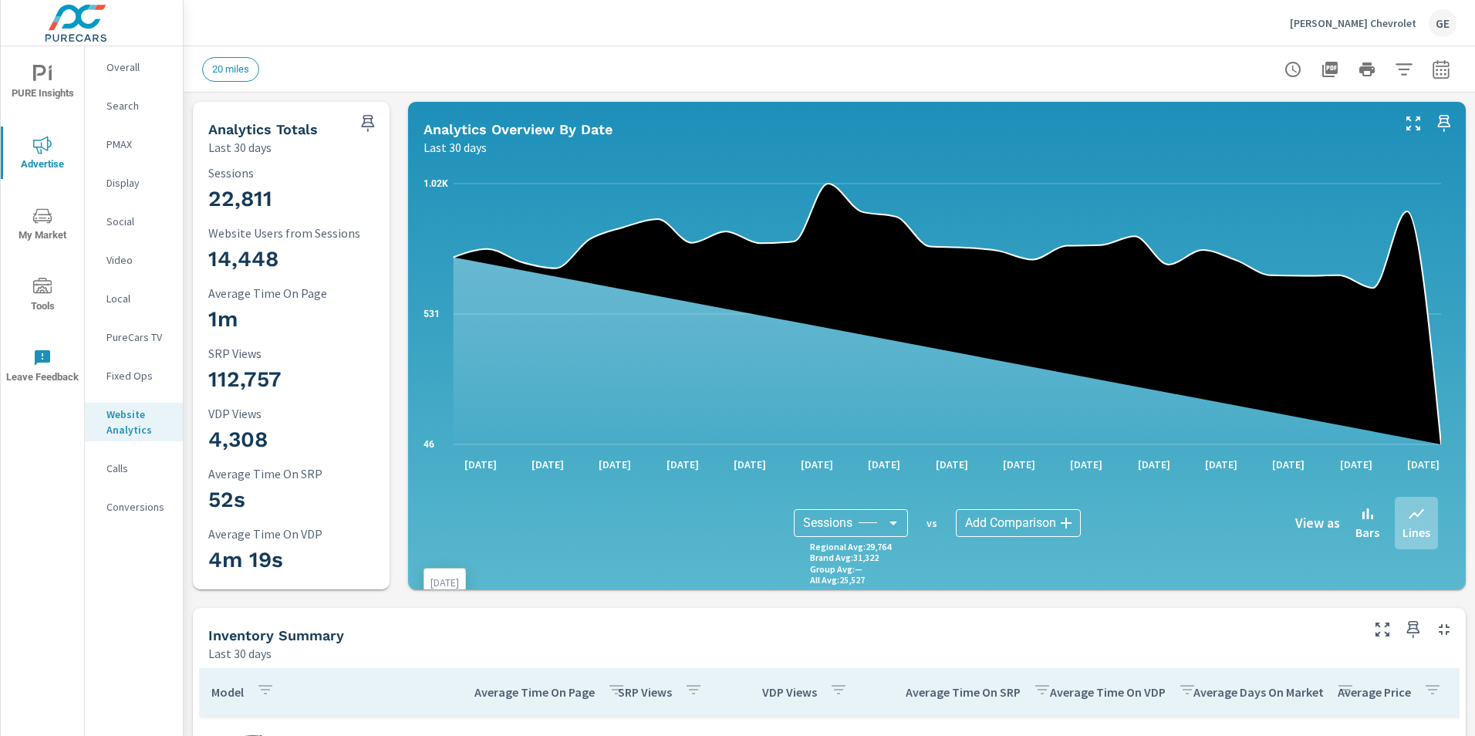
scroll to position [540, 0]
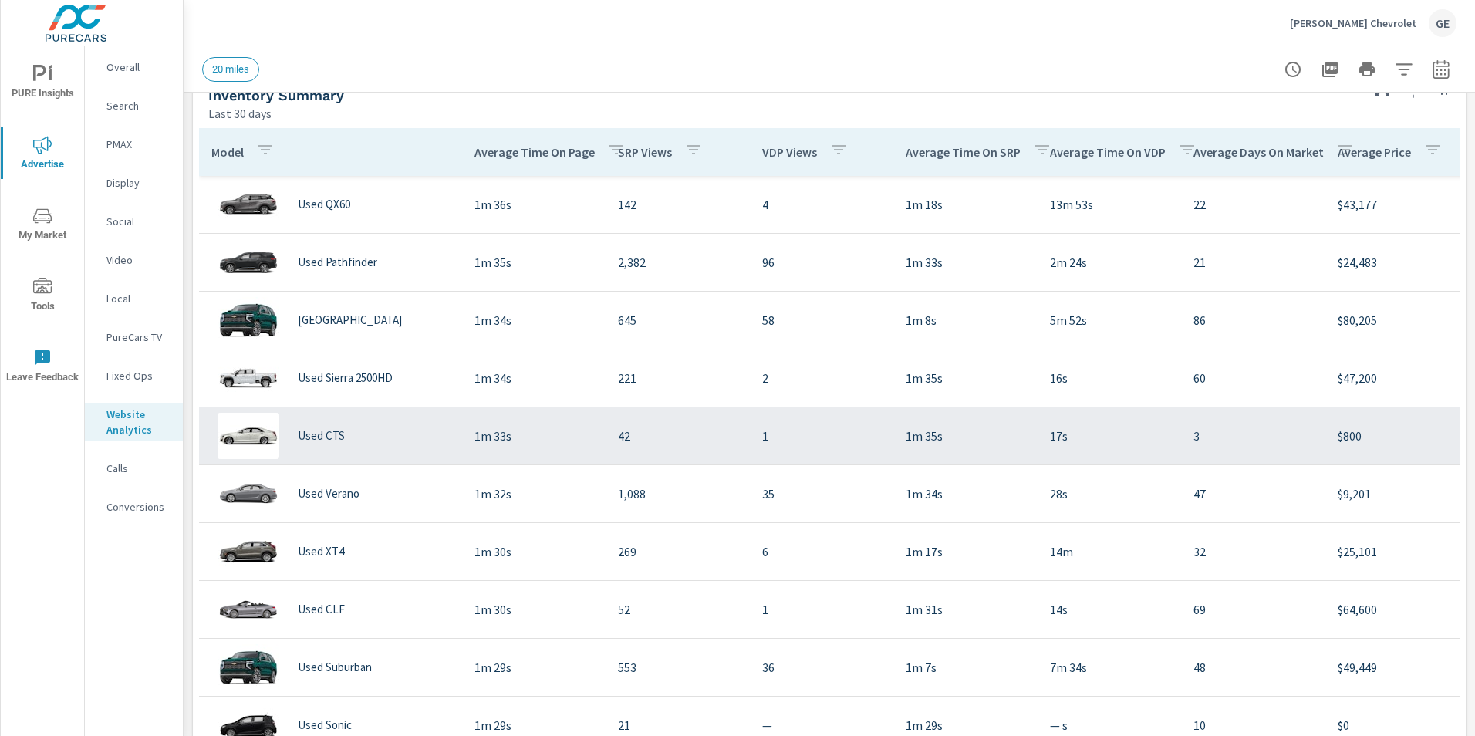
scroll to position [2045, 0]
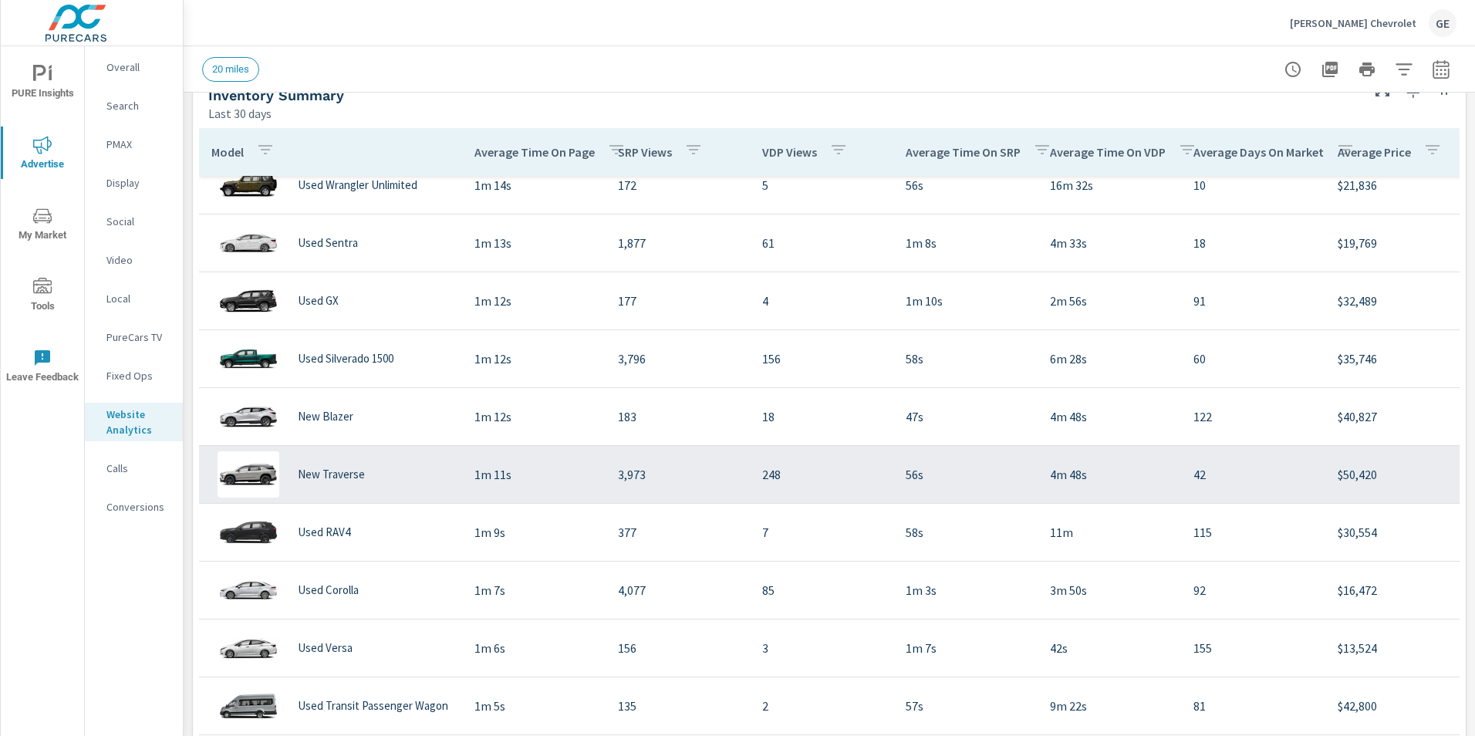
scroll to position [3048, 0]
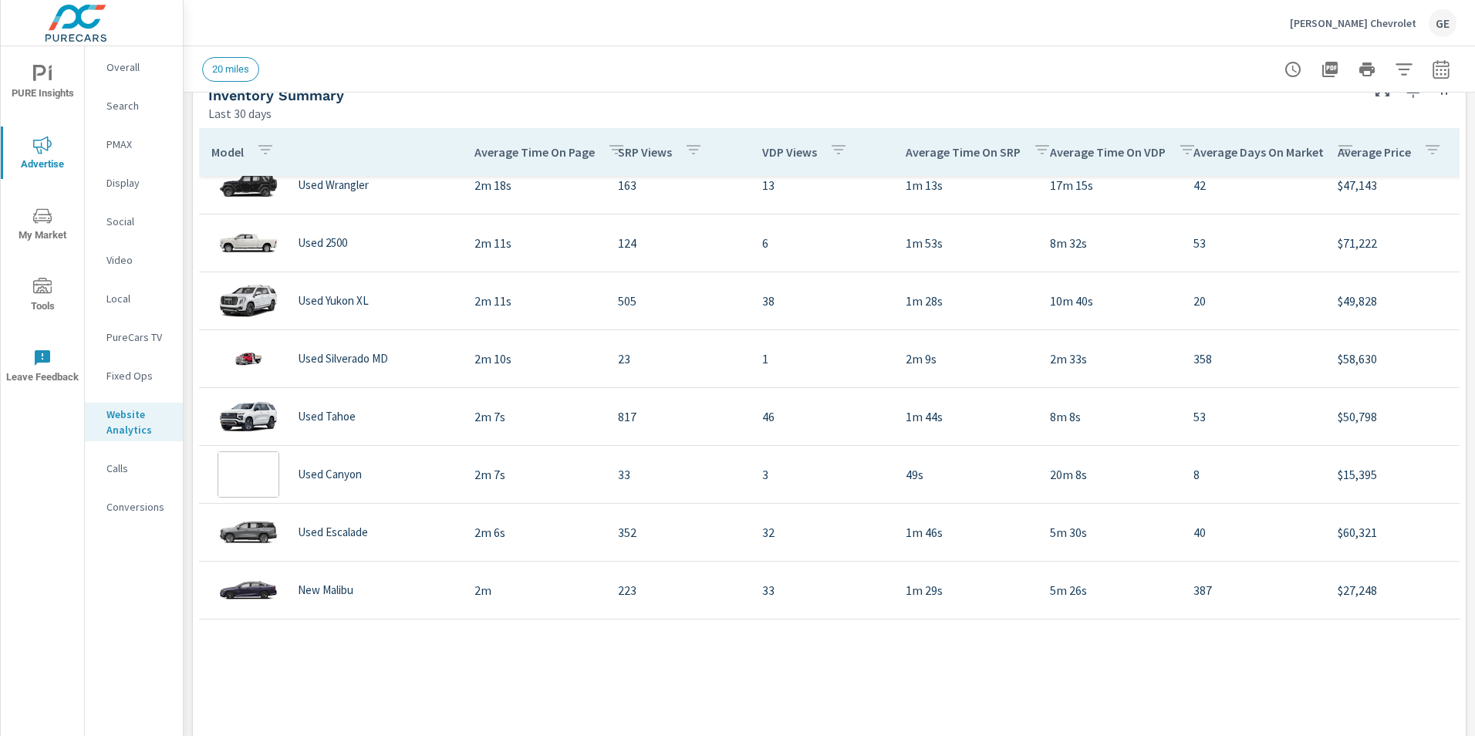
scroll to position [116, 0]
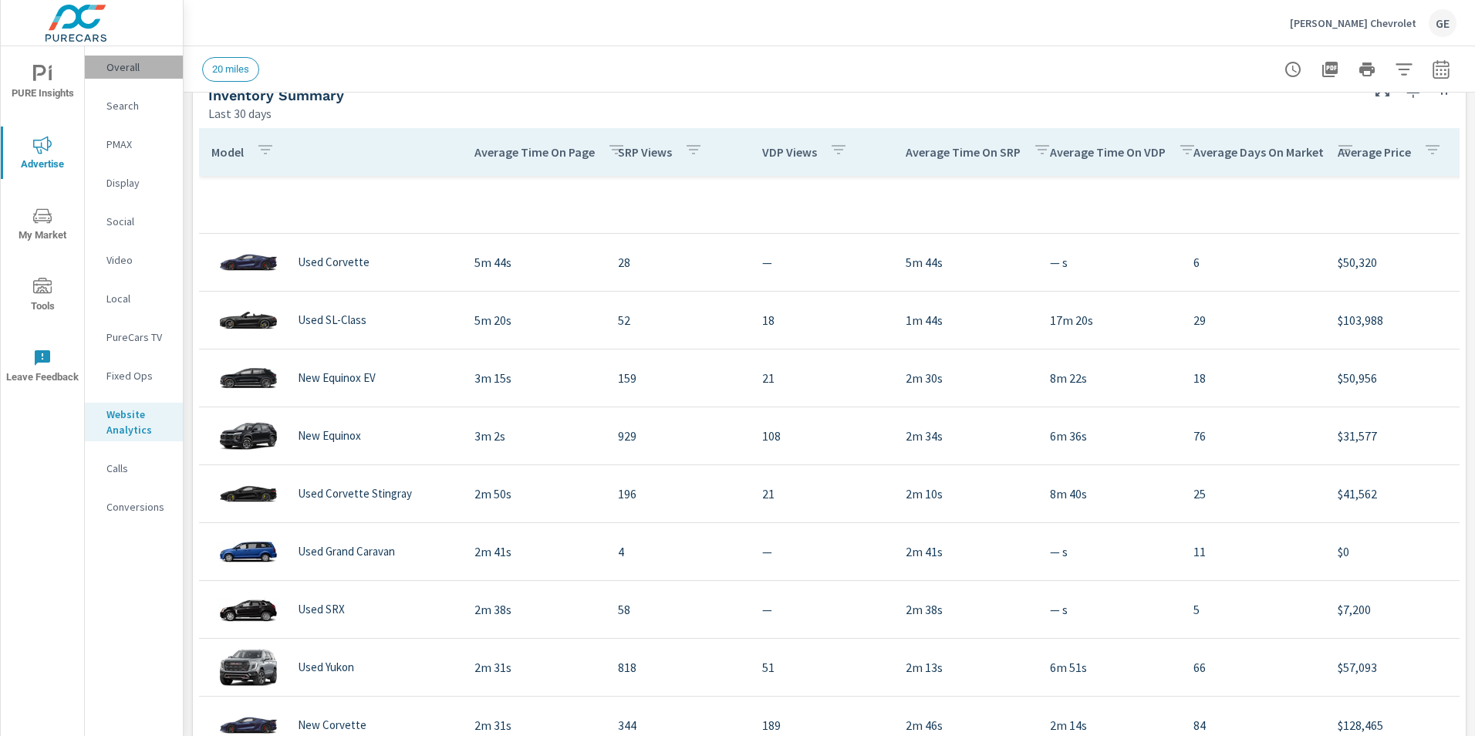
click at [127, 75] on div "Overall" at bounding box center [134, 67] width 98 height 23
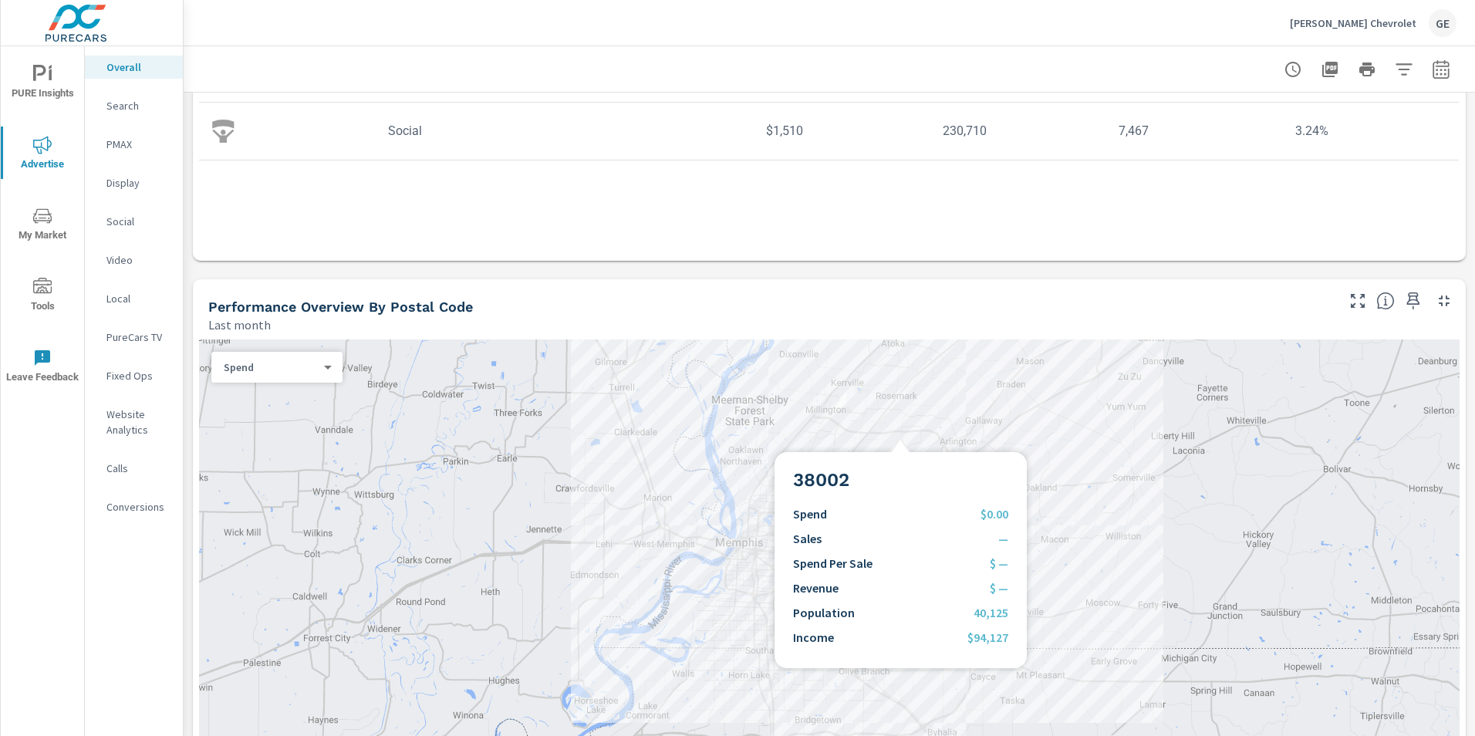
scroll to position [386, 0]
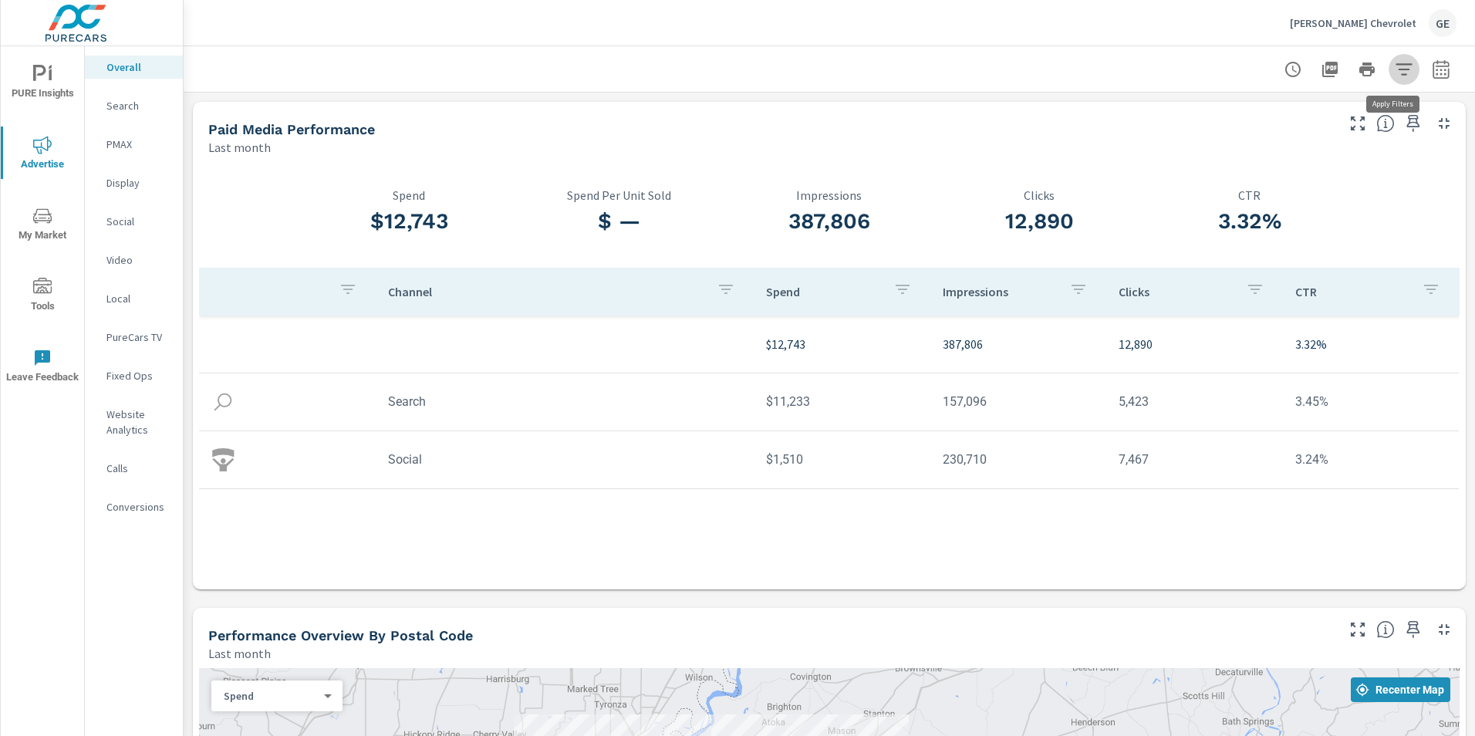
click at [1395, 66] on icon "button" at bounding box center [1404, 69] width 19 height 19
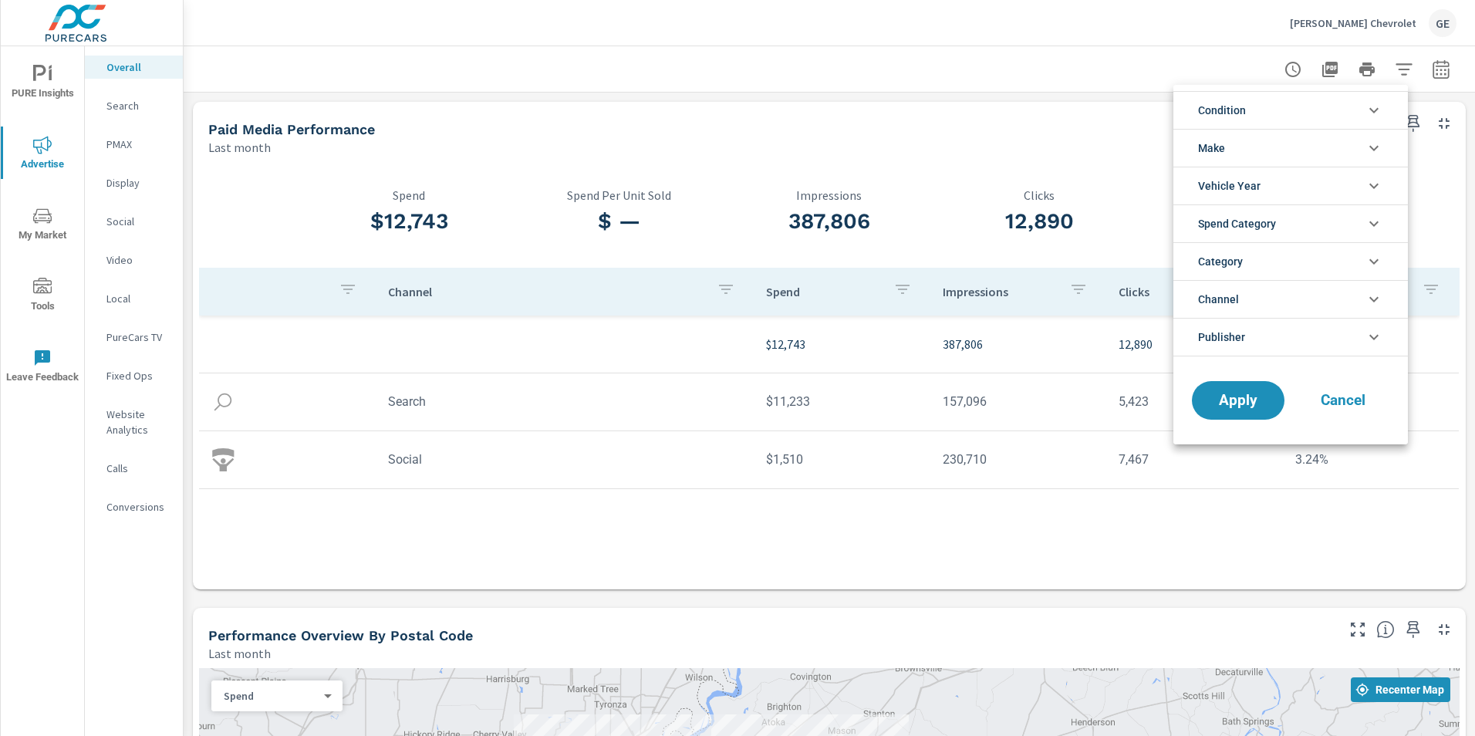
click at [1378, 220] on icon "filter options" at bounding box center [1374, 223] width 19 height 19
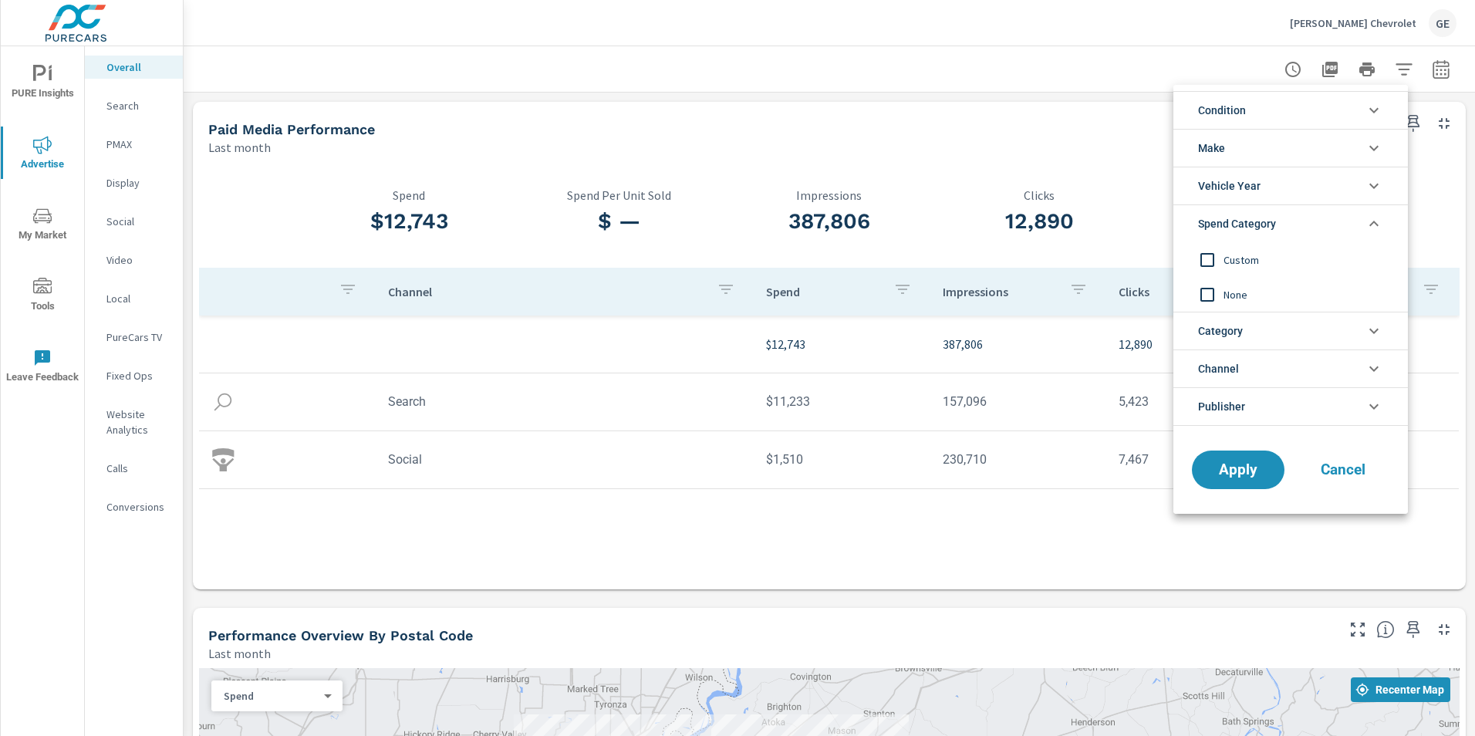
click at [1366, 330] on icon "filter options" at bounding box center [1374, 331] width 19 height 19
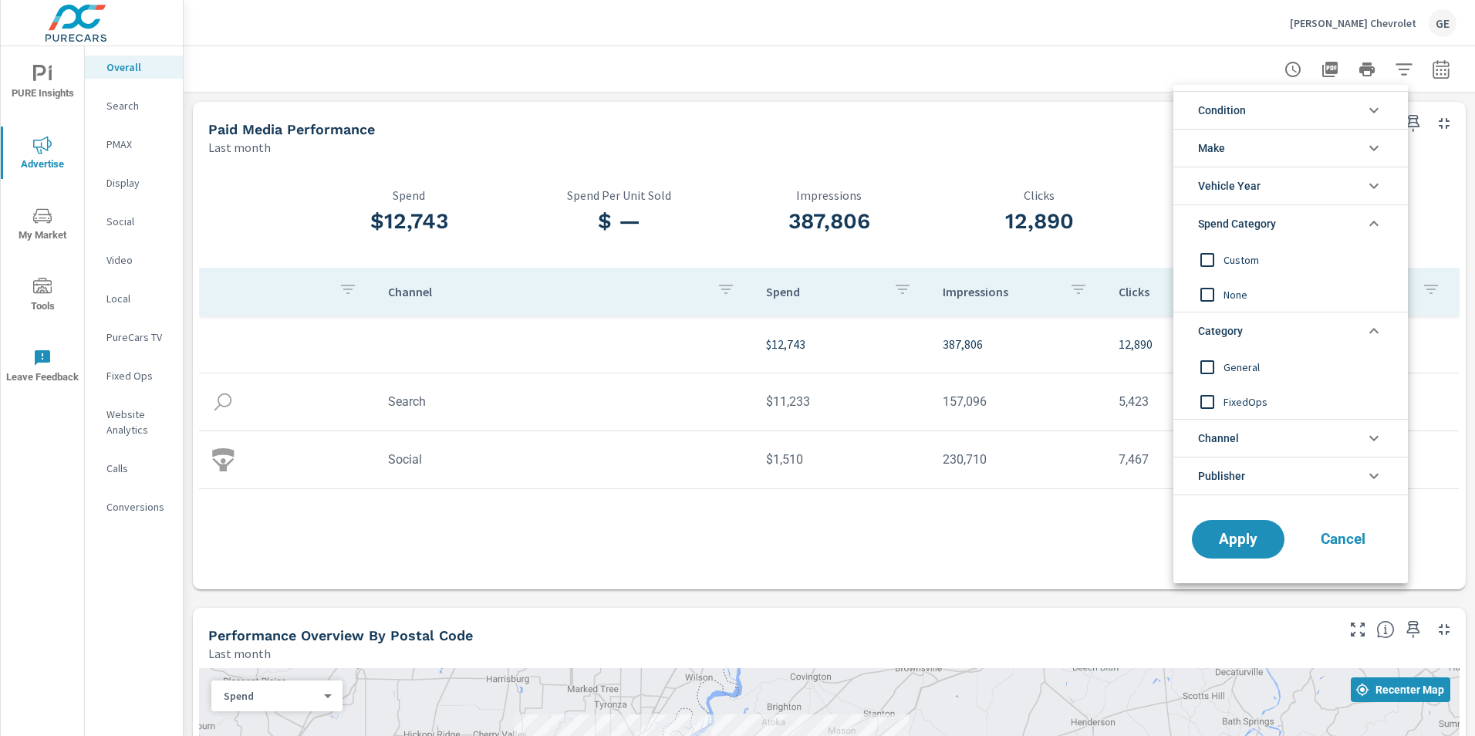
click at [133, 221] on div at bounding box center [737, 368] width 1475 height 736
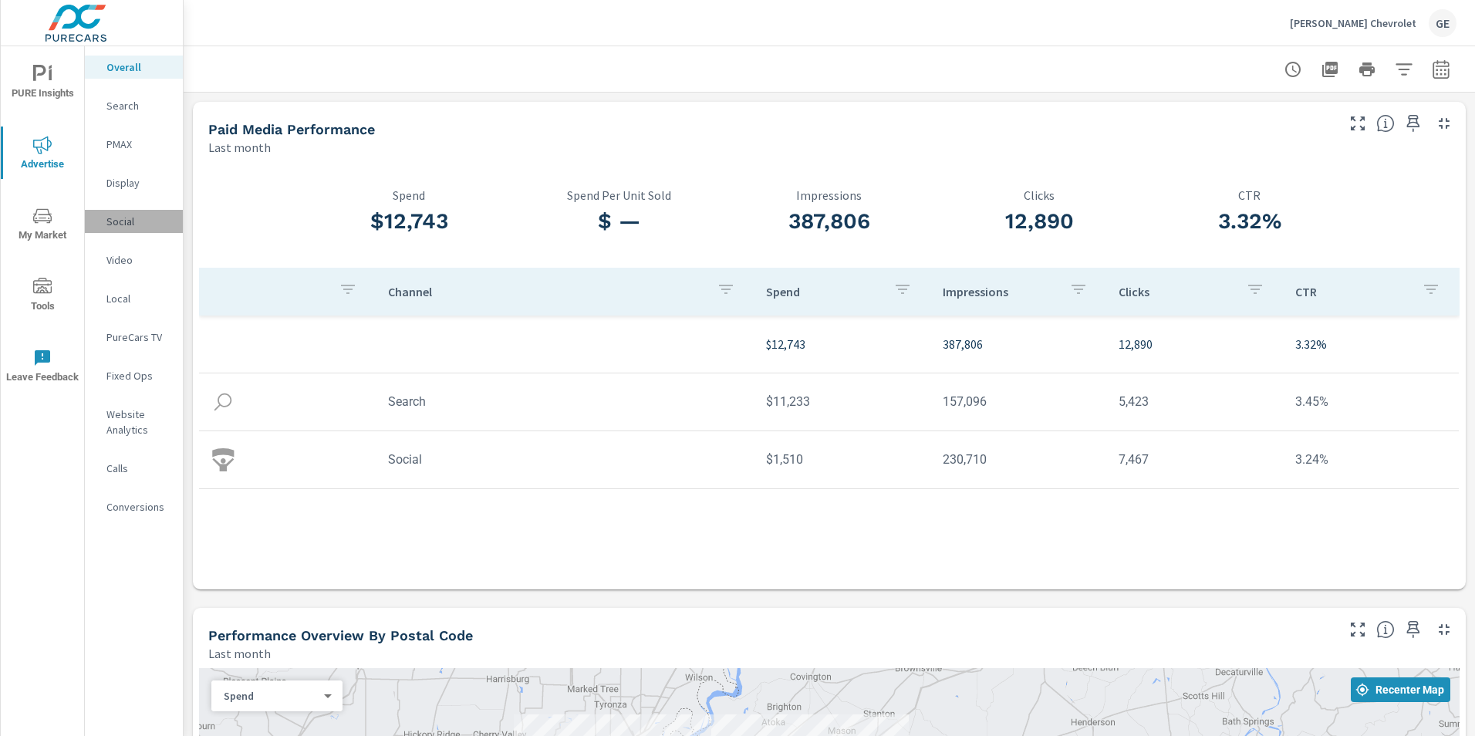
click at [120, 220] on p "Social" at bounding box center [138, 221] width 64 height 15
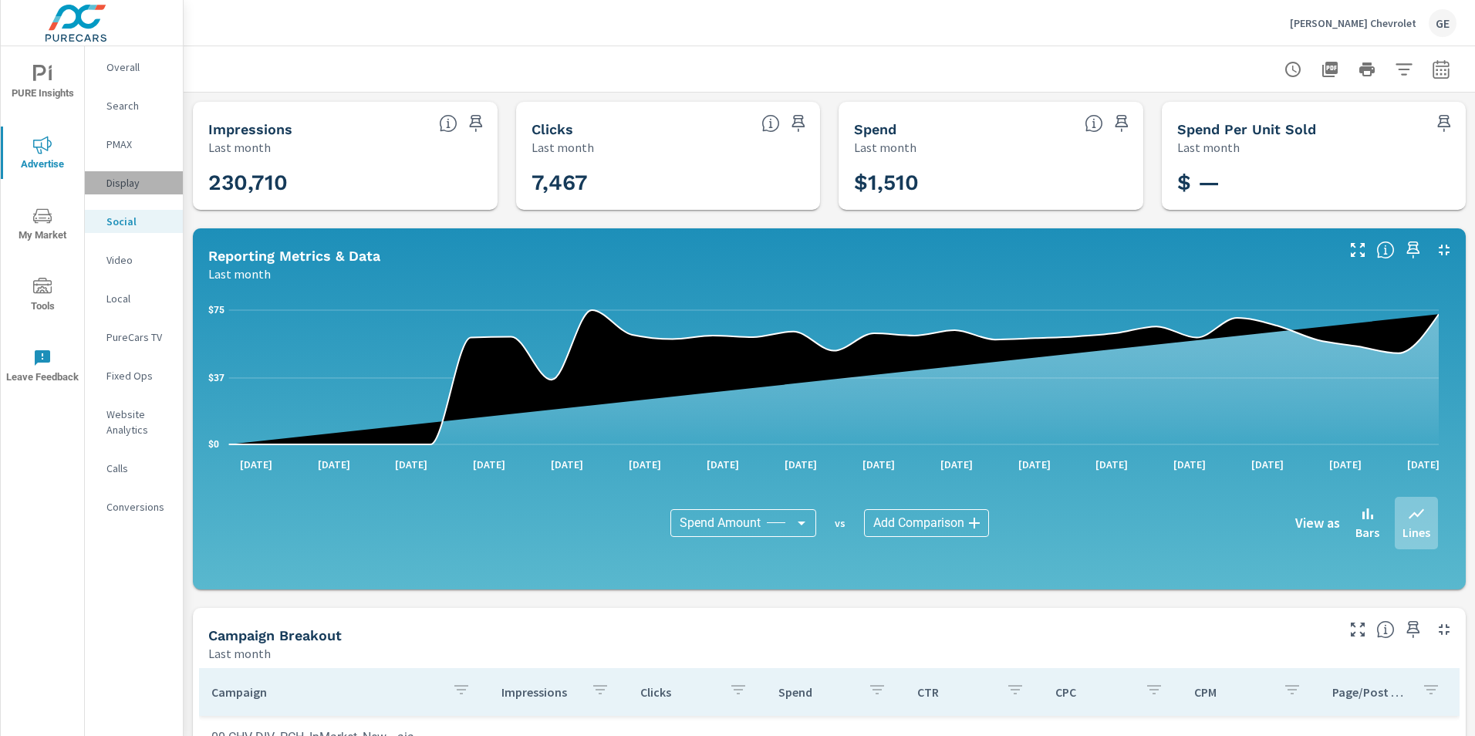
click at [117, 188] on p "Display" at bounding box center [138, 182] width 64 height 15
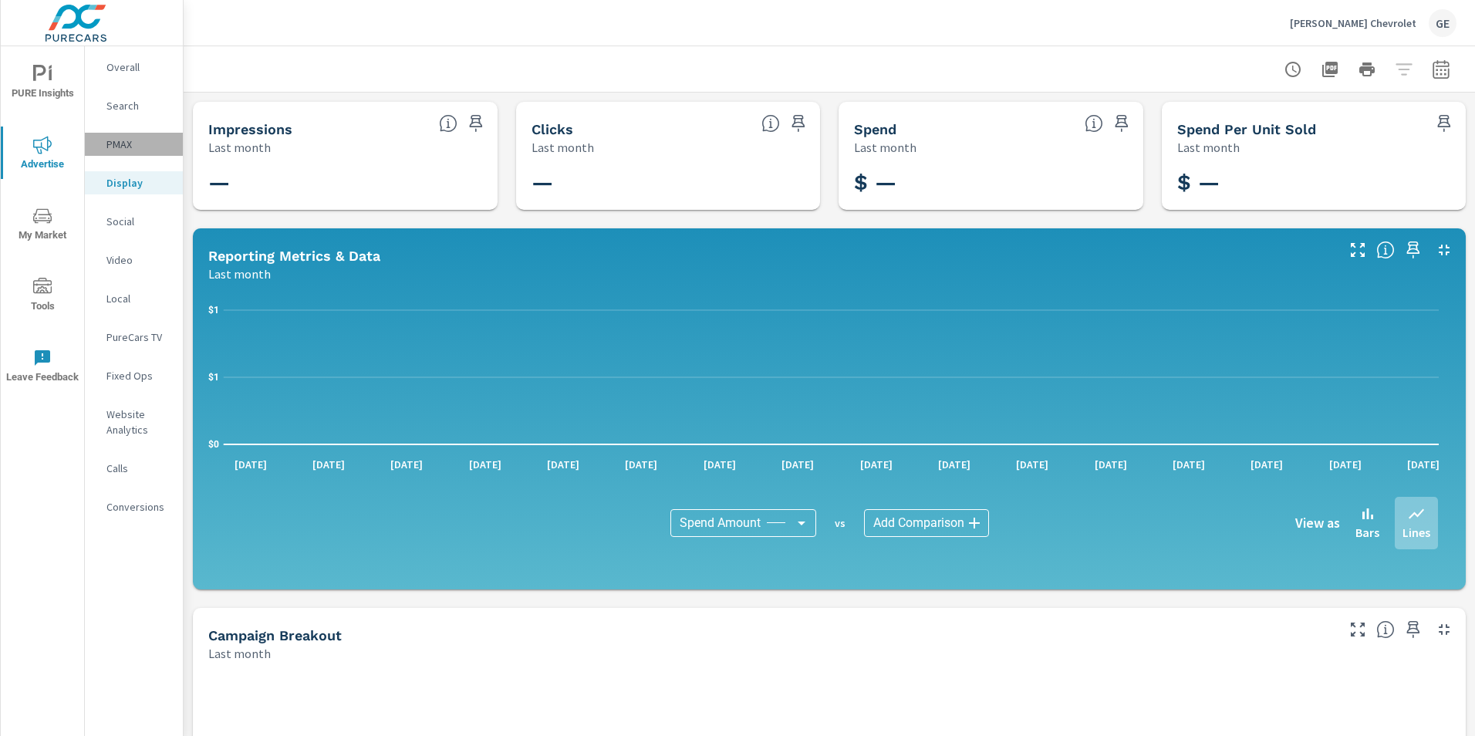
click at [117, 144] on p "PMAX" at bounding box center [138, 144] width 64 height 15
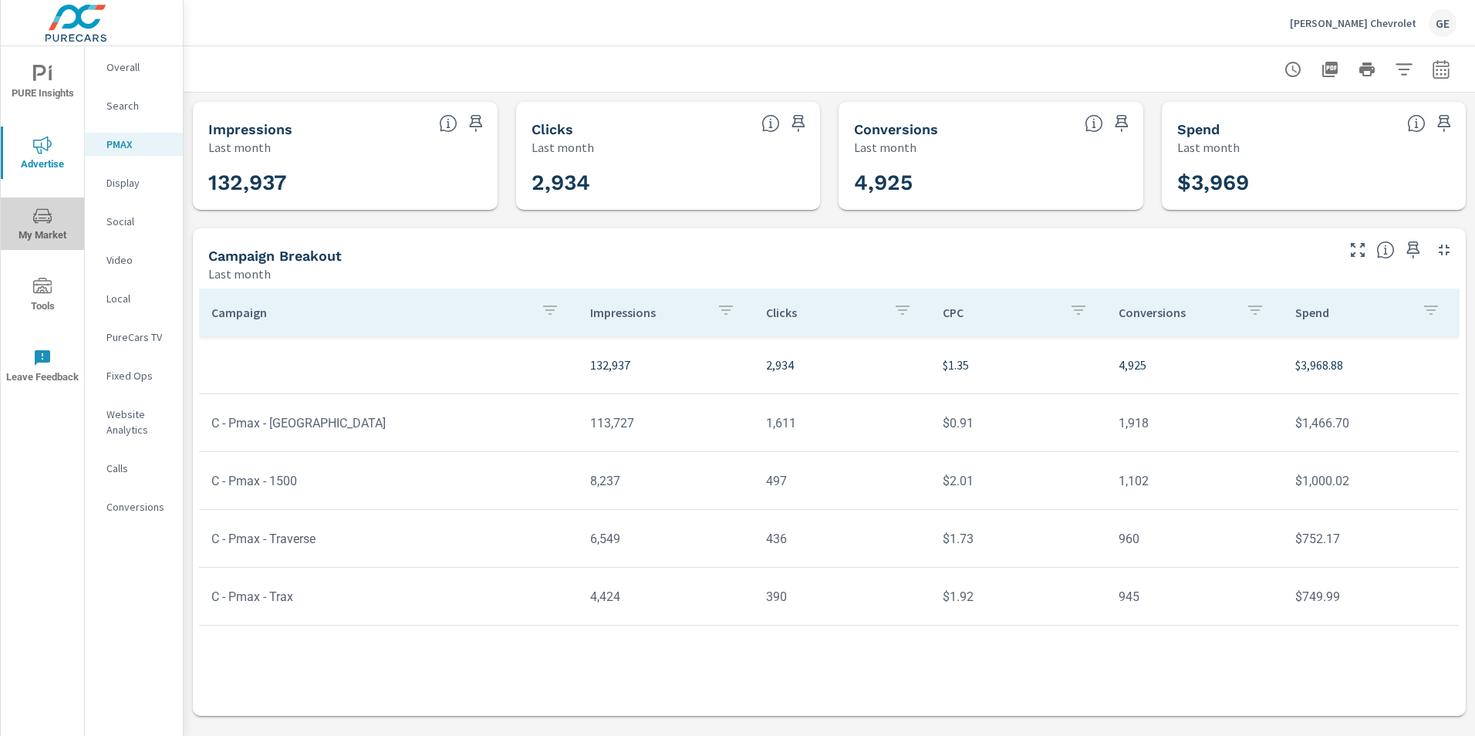
click at [50, 227] on span "My Market" at bounding box center [42, 226] width 74 height 38
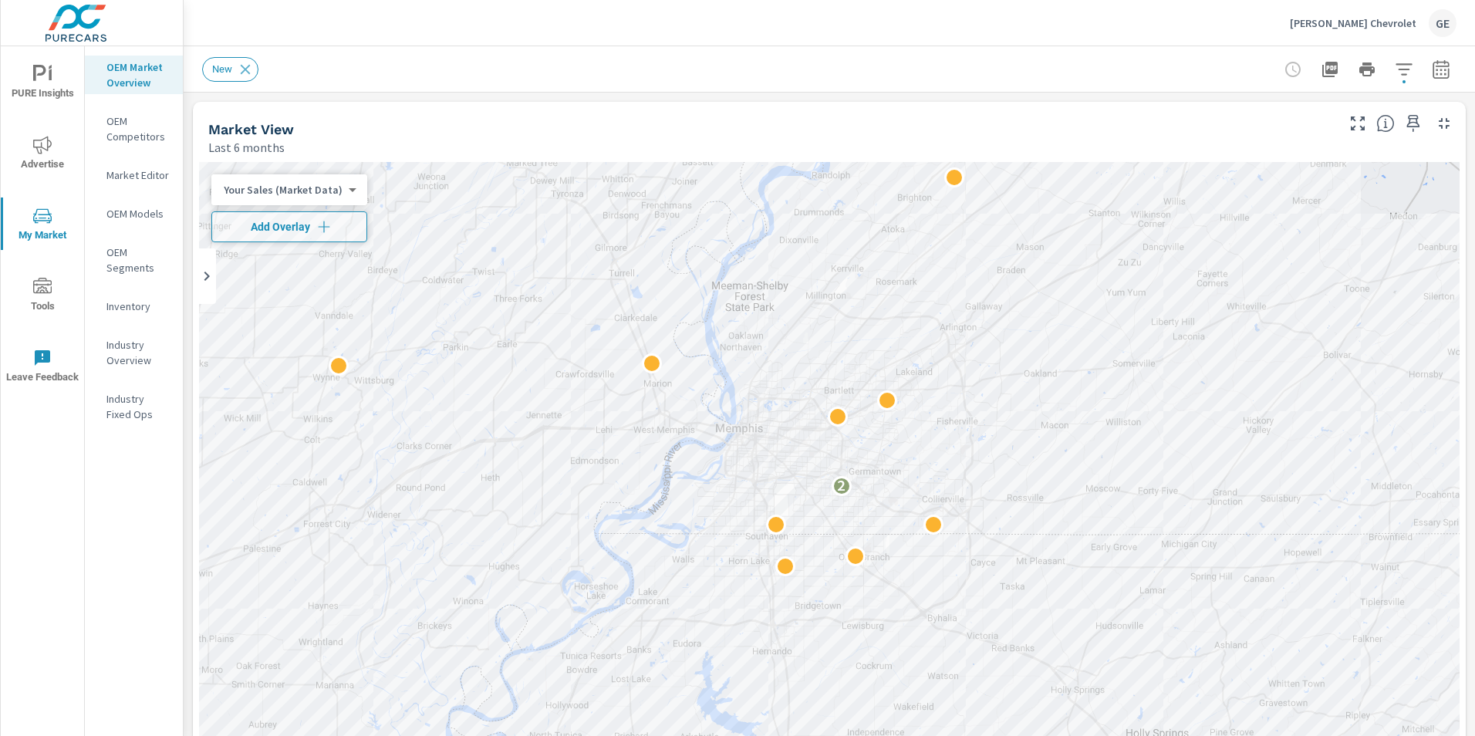
click at [97, 13] on img at bounding box center [76, 23] width 150 height 62
click at [77, 16] on img at bounding box center [76, 23] width 150 height 62
click at [44, 144] on icon "nav menu" at bounding box center [42, 145] width 19 height 19
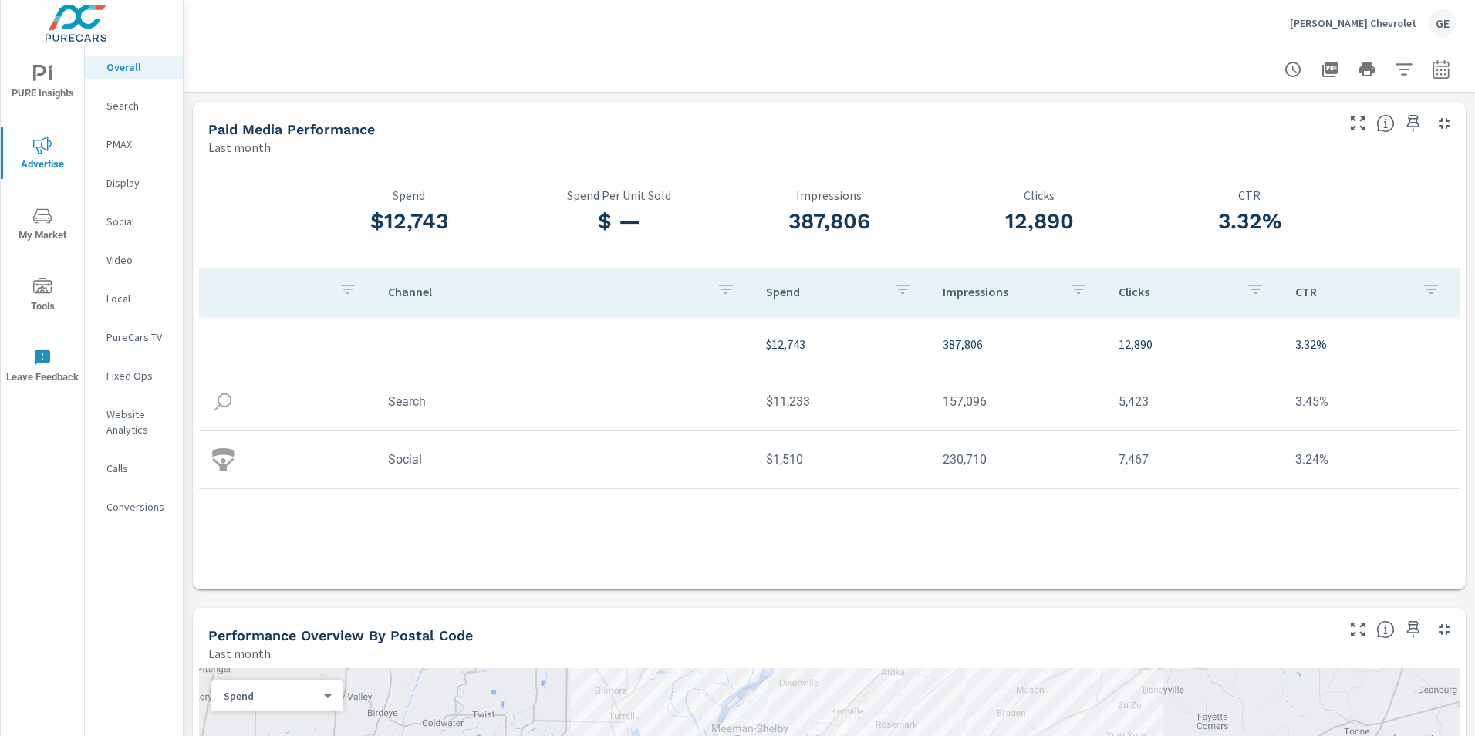
click at [34, 92] on span "PURE Insights" at bounding box center [42, 84] width 74 height 38
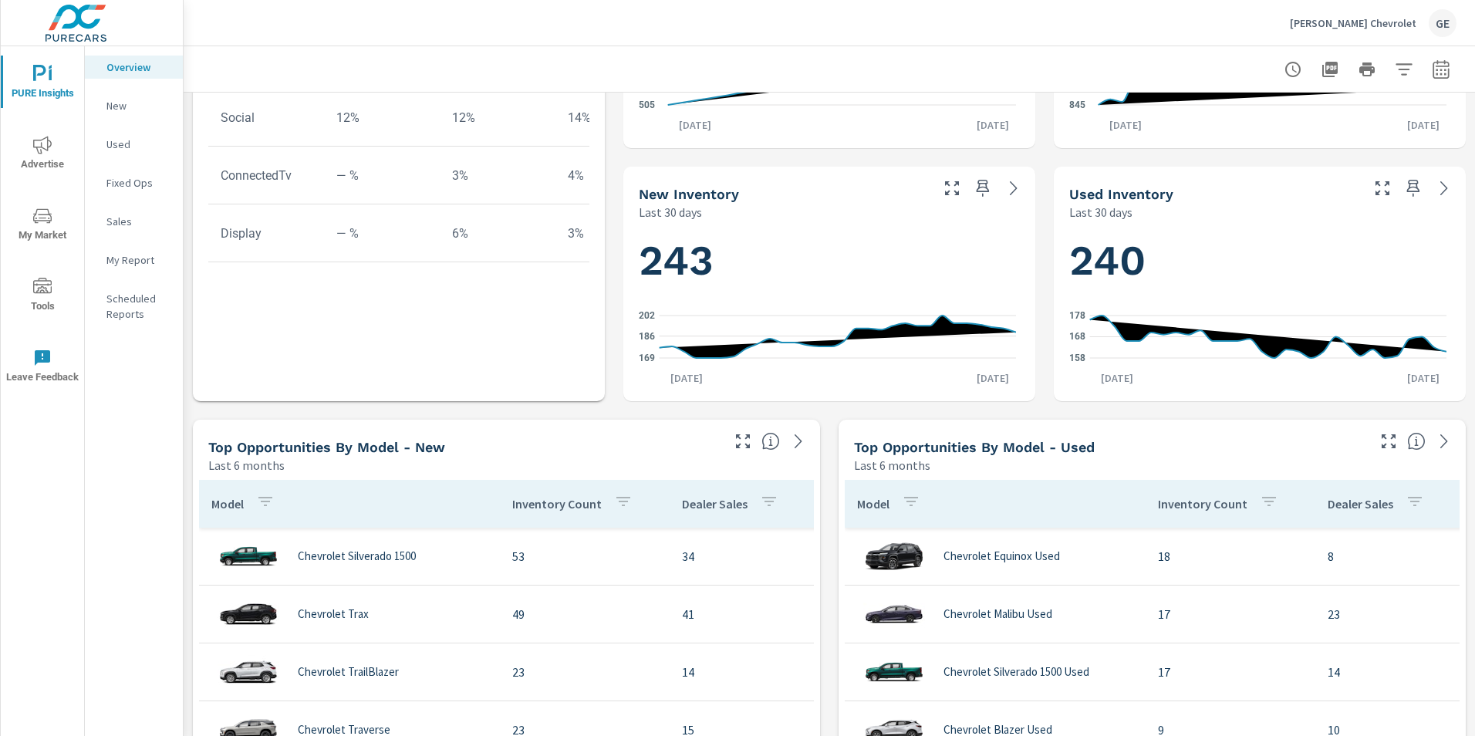
scroll to position [772, 0]
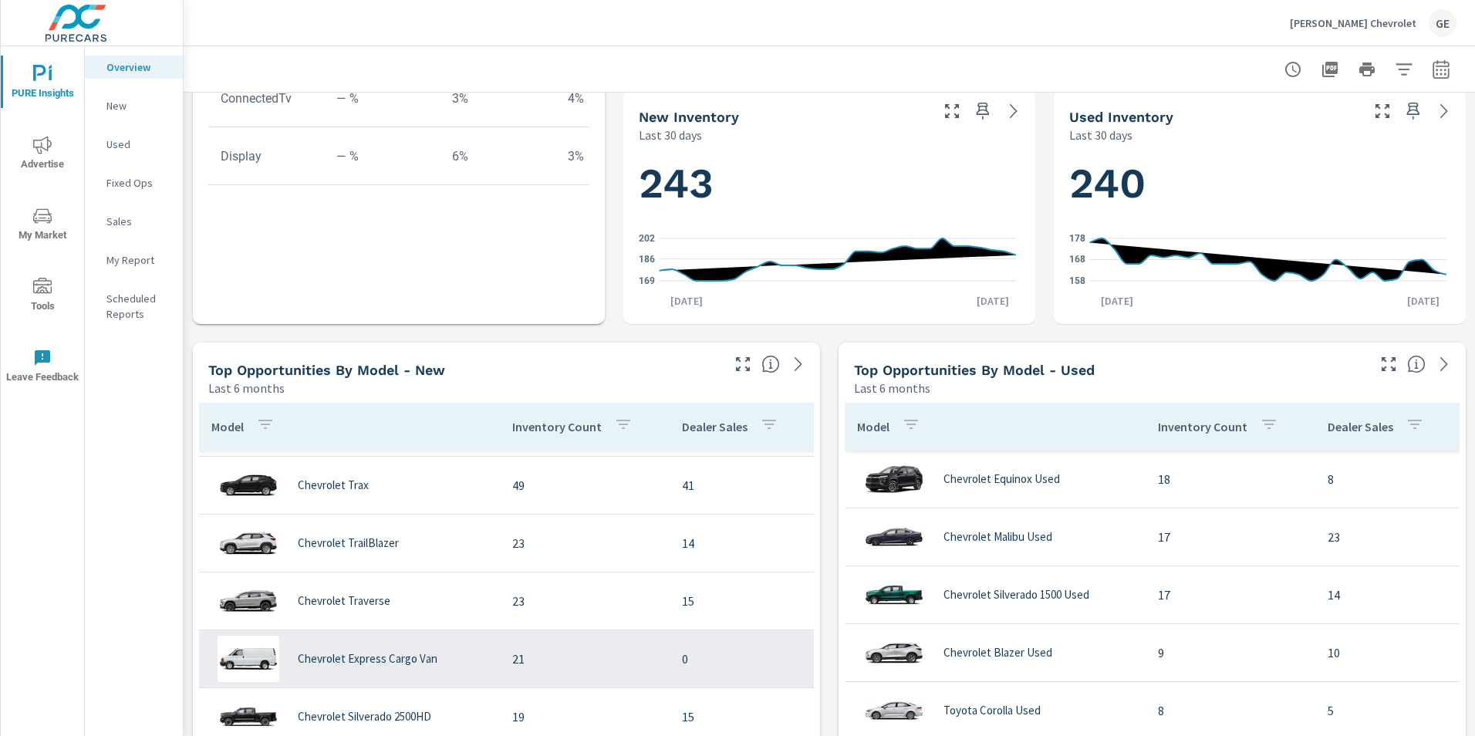
scroll to position [77, 0]
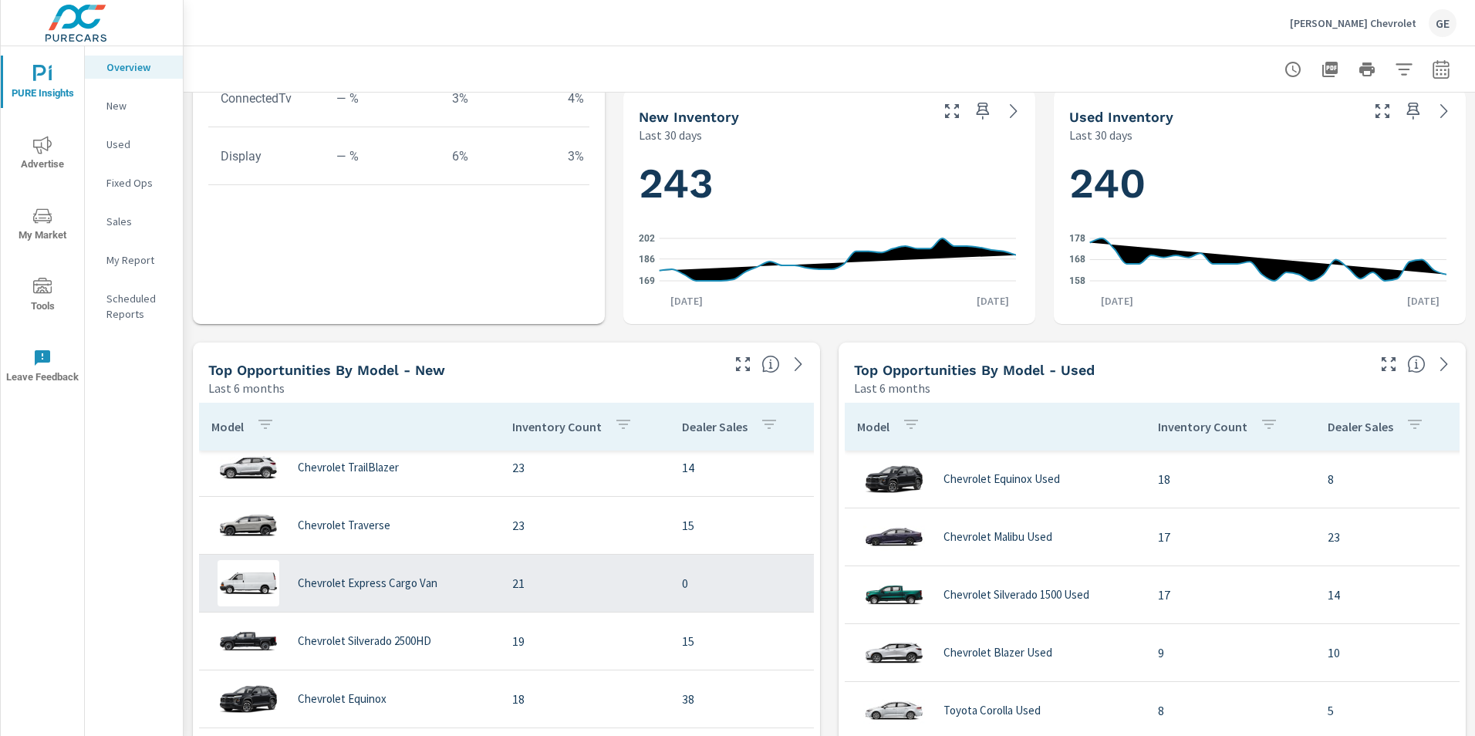
scroll to position [154, 0]
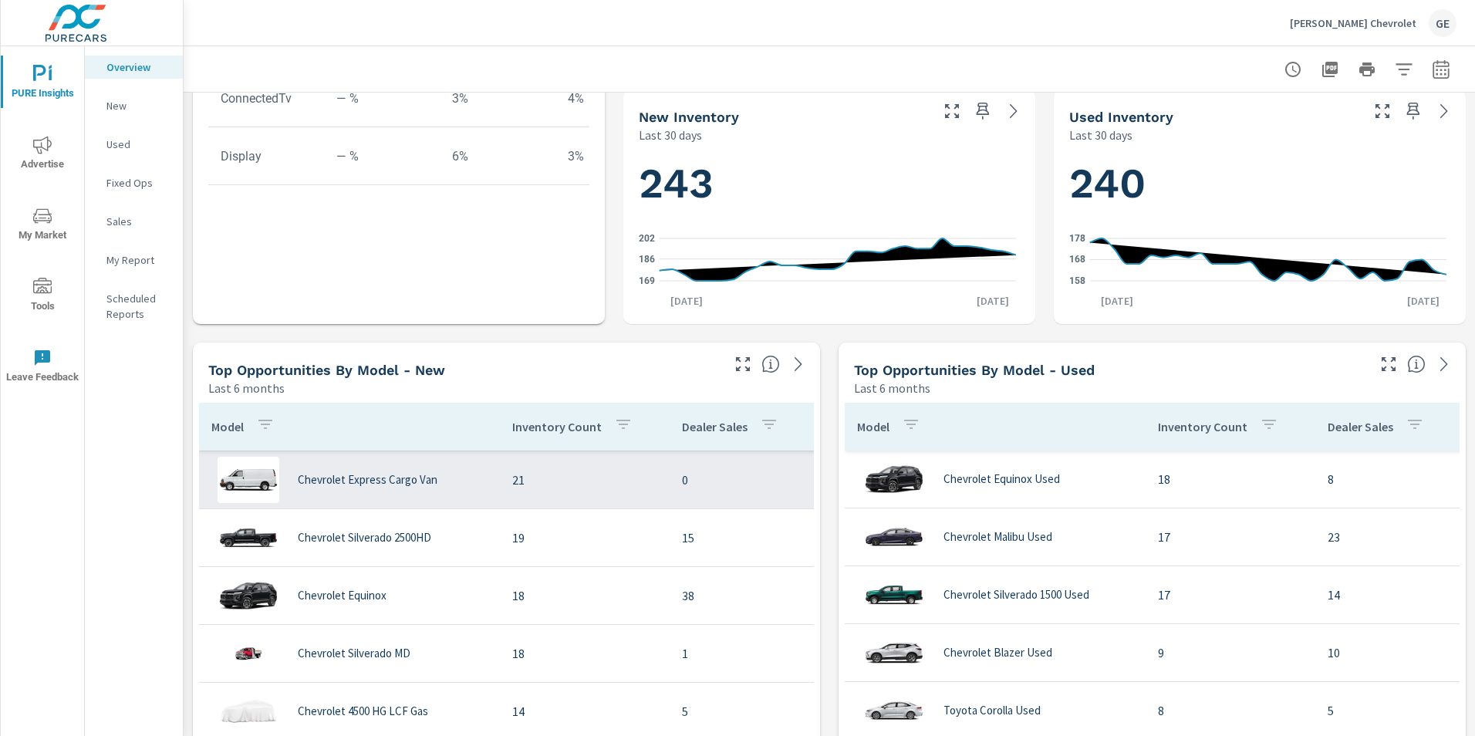
scroll to position [231, 0]
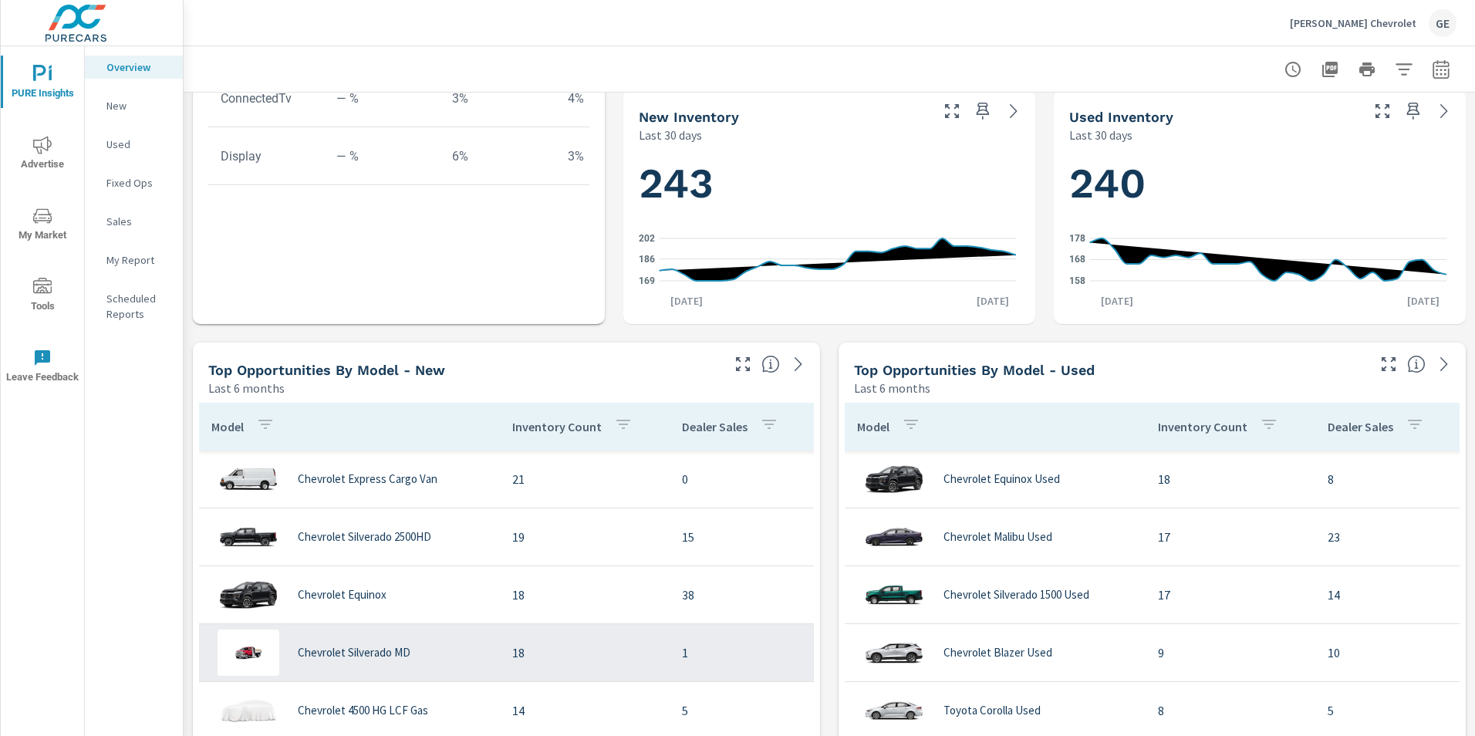
scroll to position [309, 0]
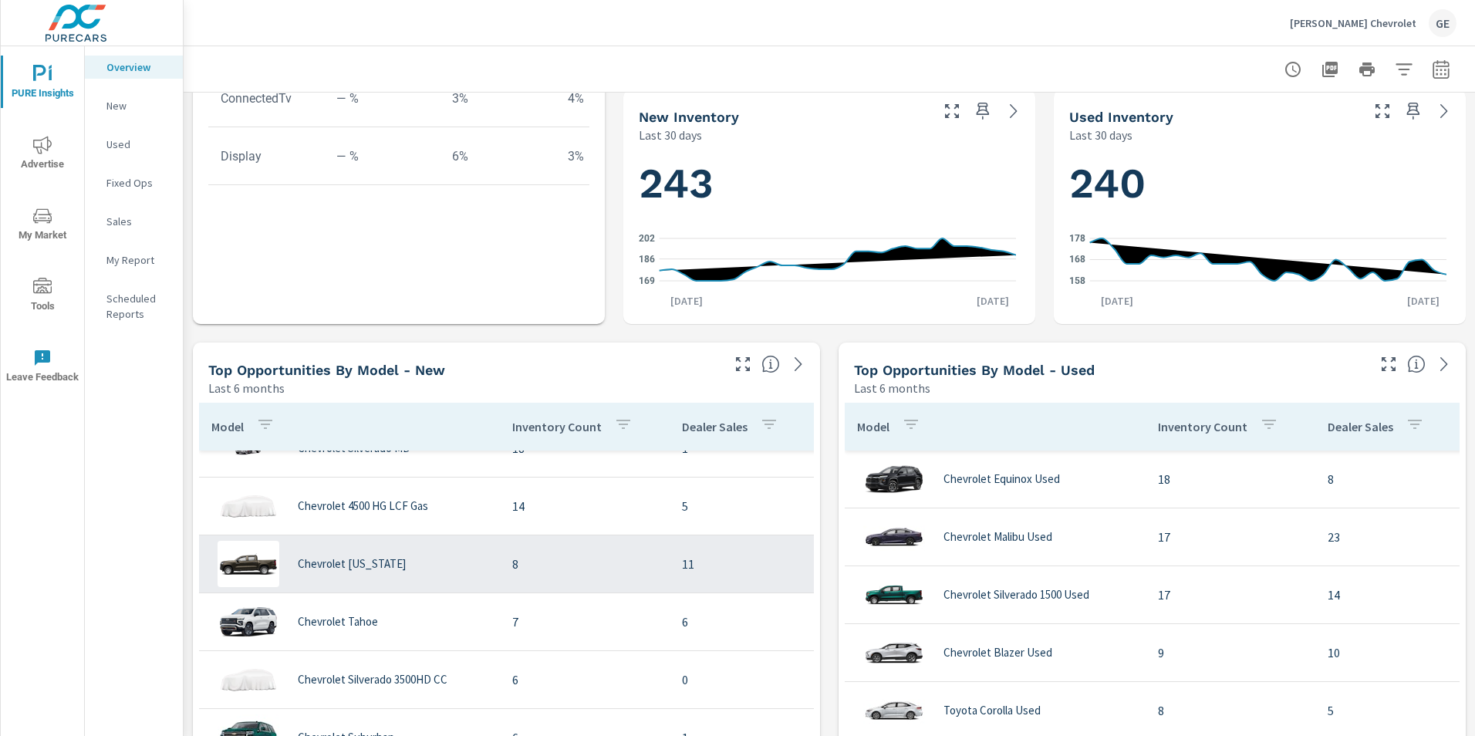
scroll to position [463, 0]
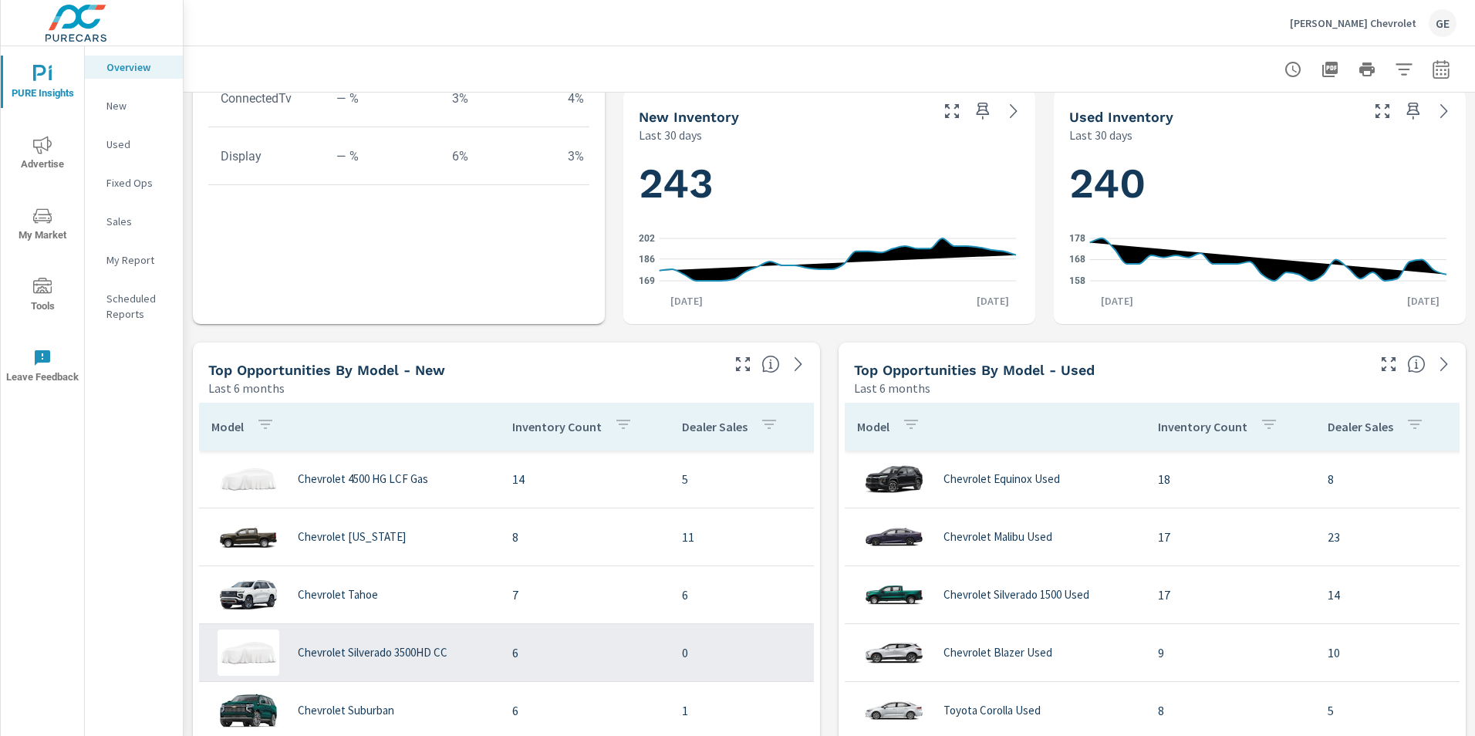
scroll to position [540, 0]
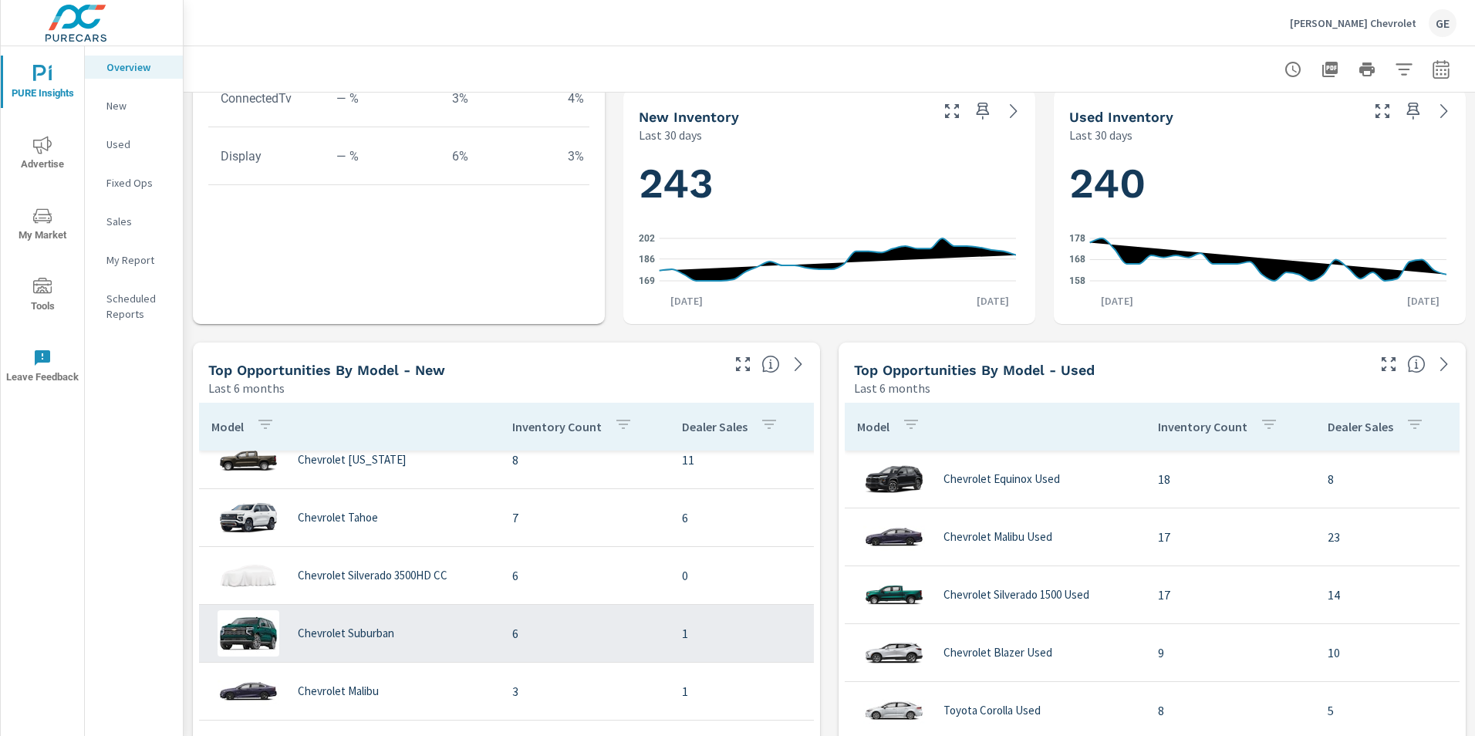
scroll to position [617, 0]
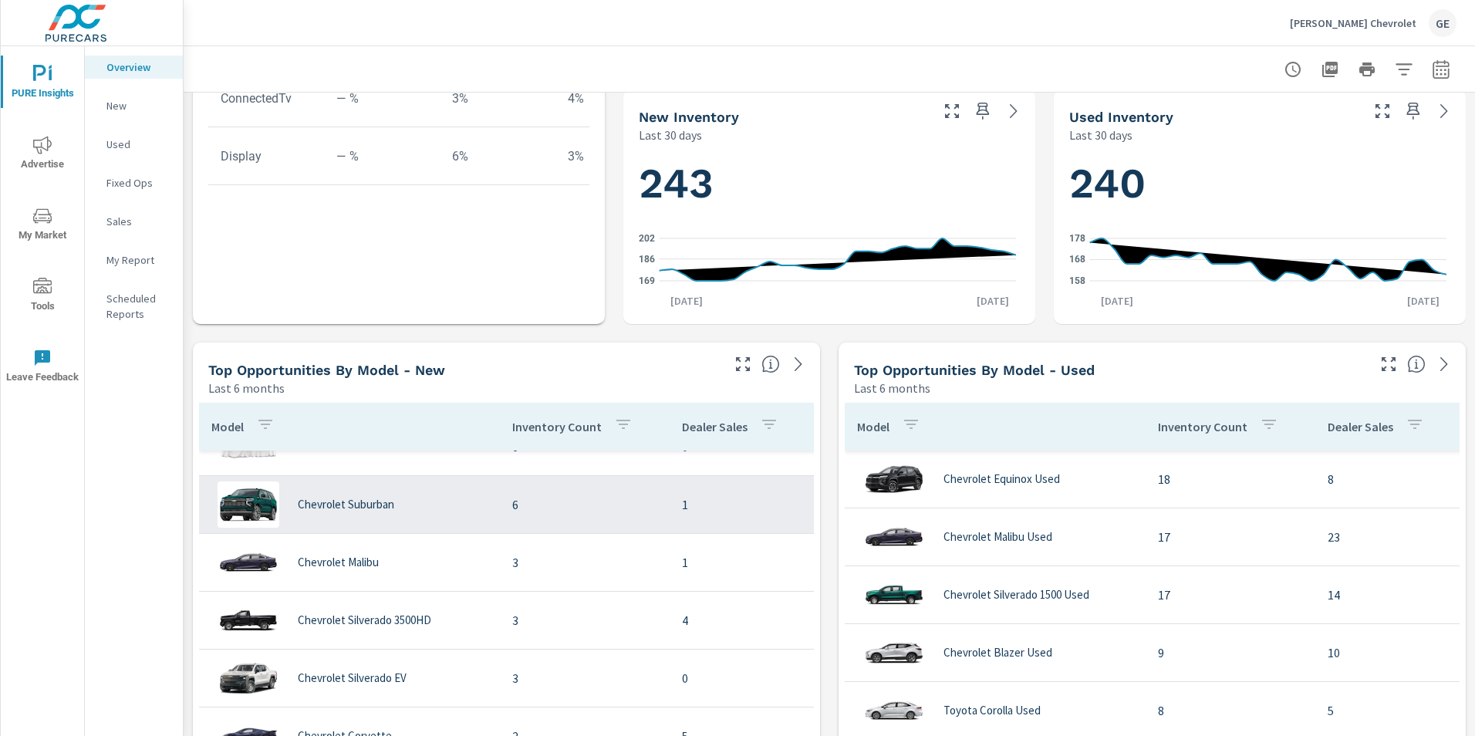
scroll to position [694, 0]
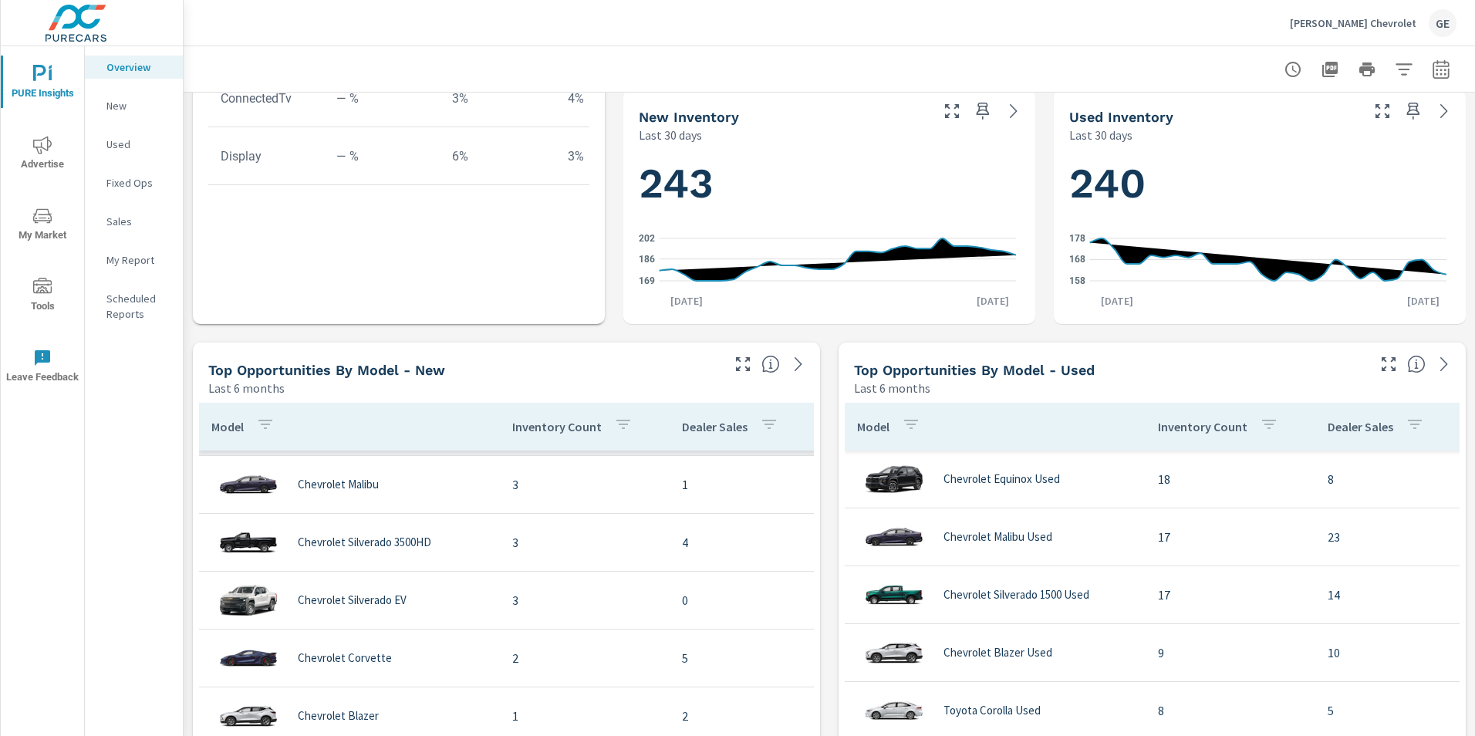
scroll to position [772, 0]
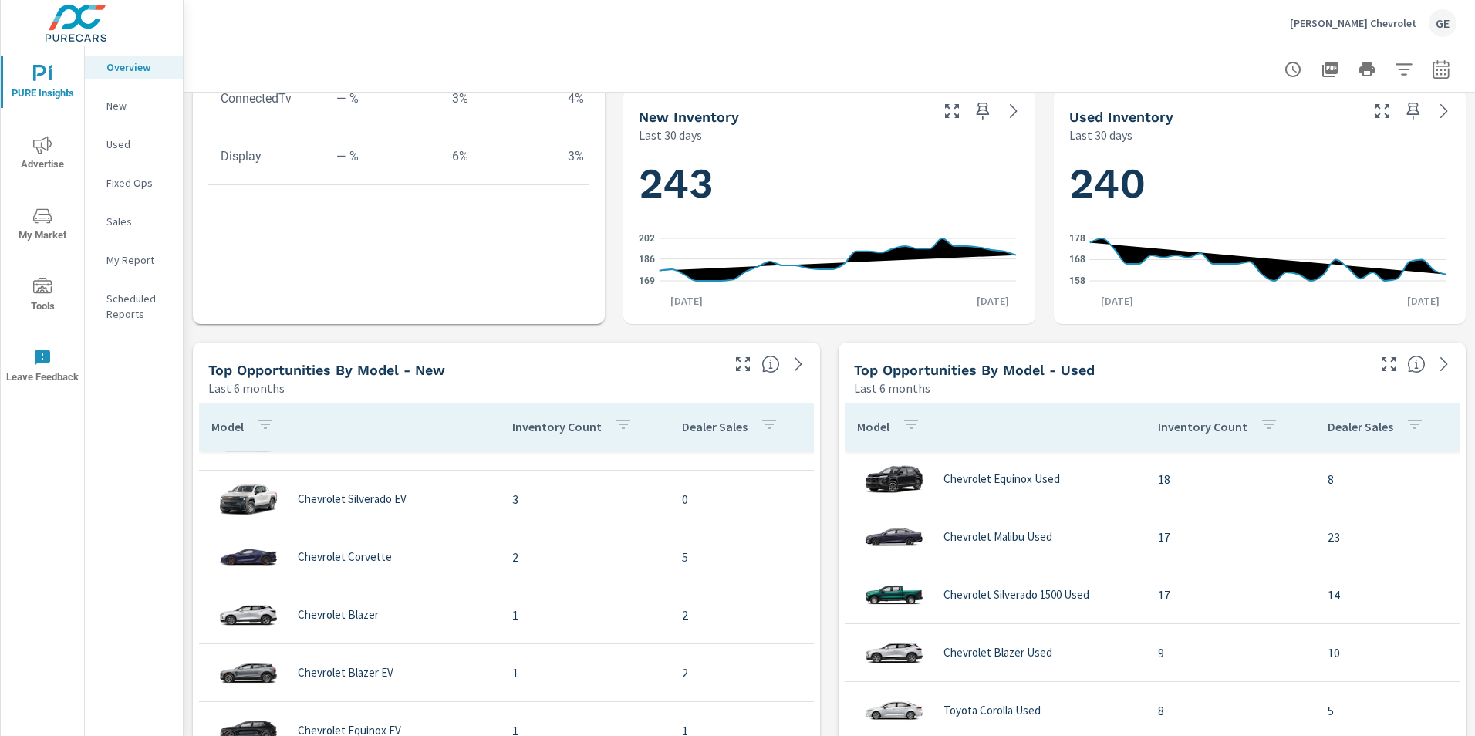
scroll to position [849, 0]
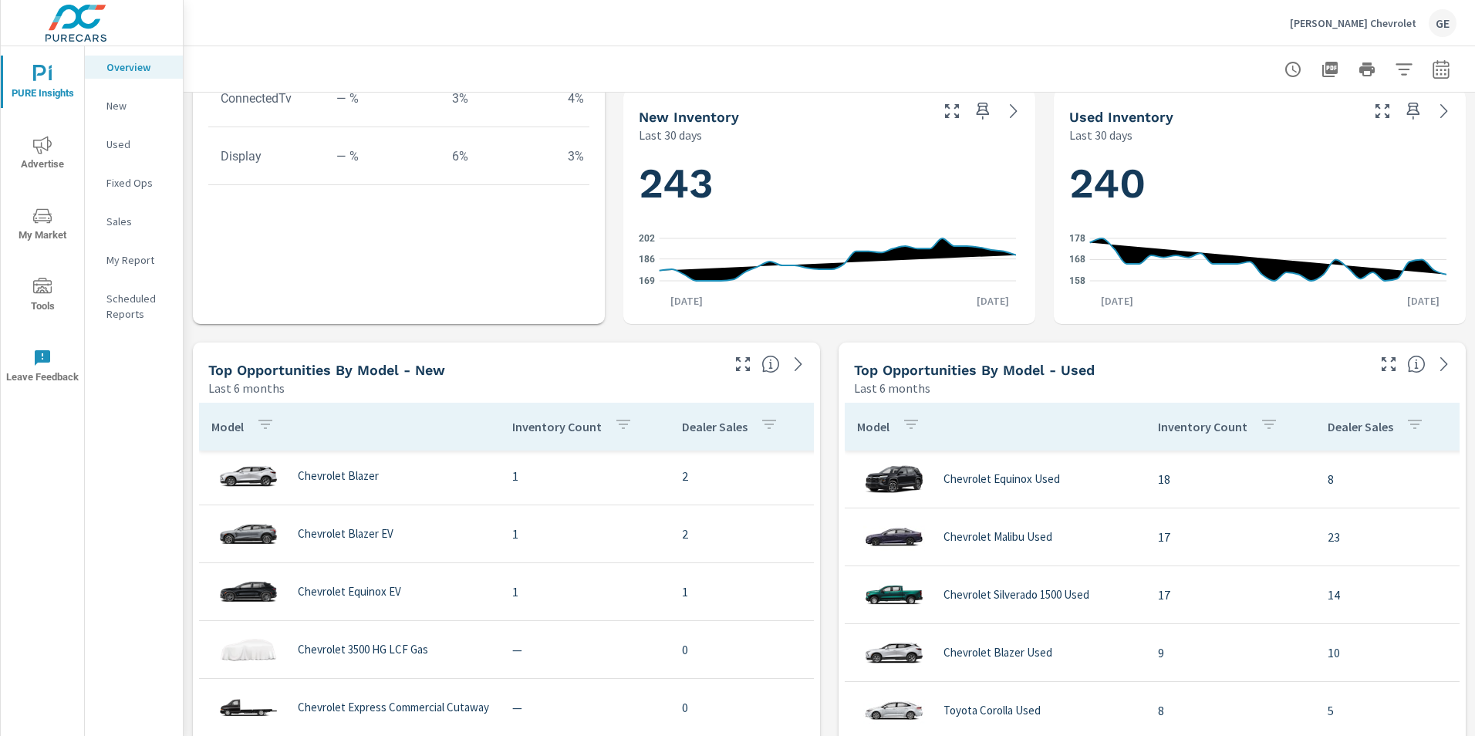
scroll to position [1000, 0]
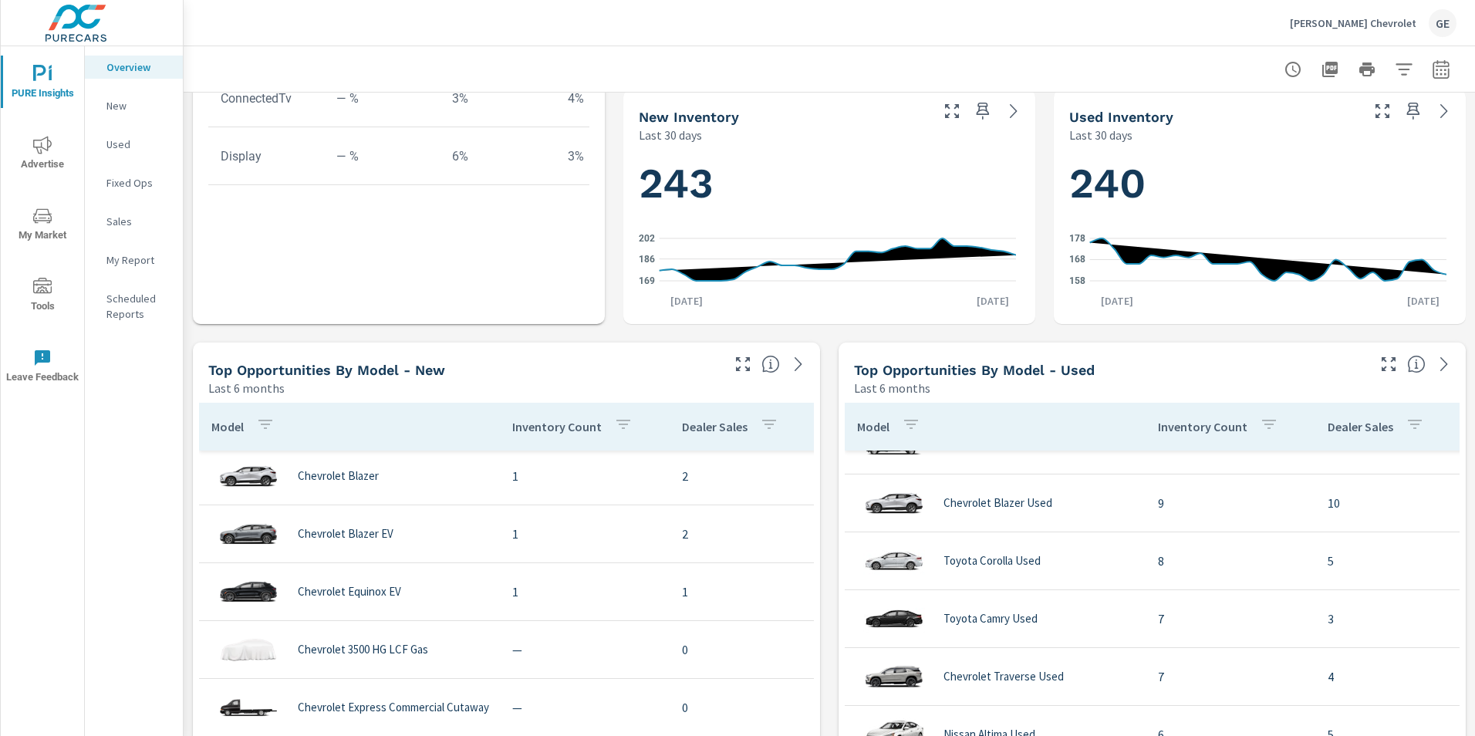
scroll to position [154, 0]
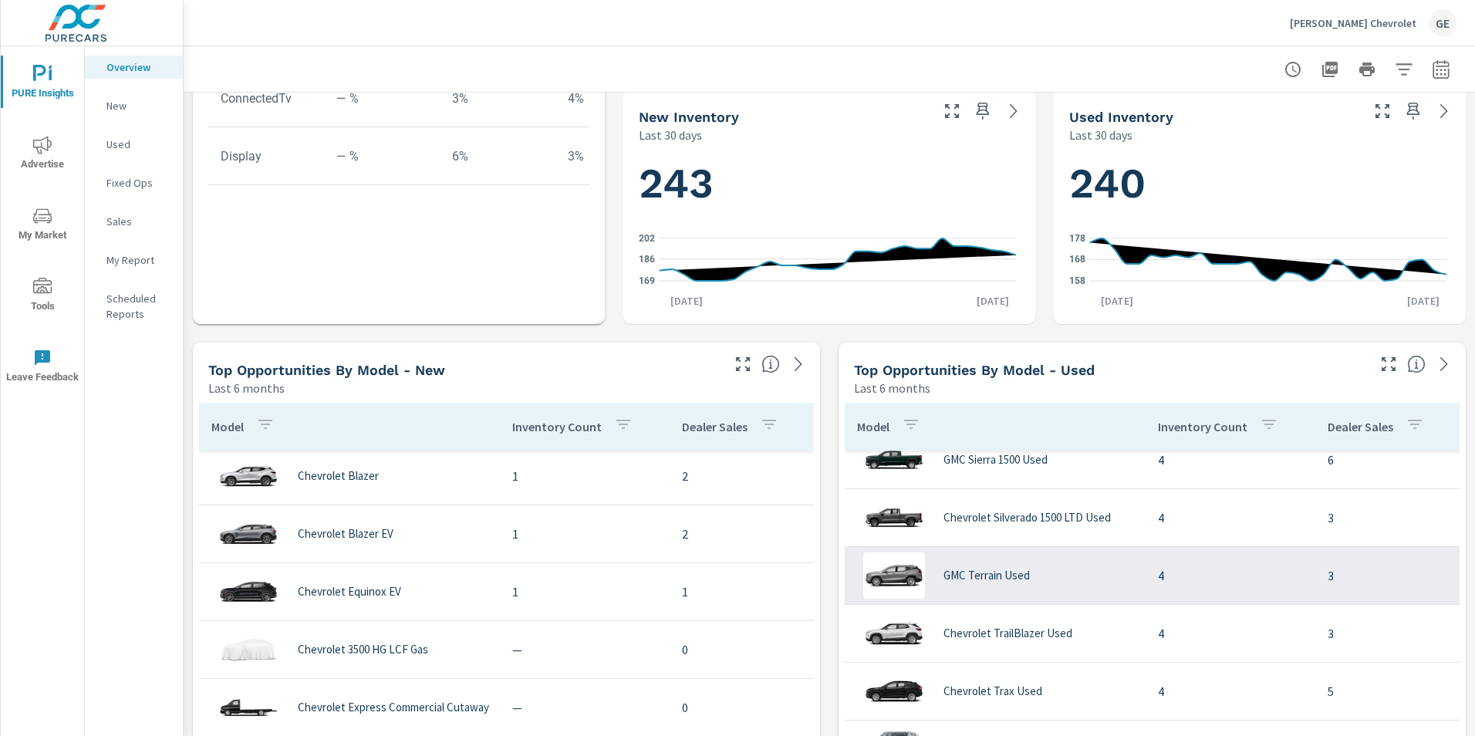
scroll to position [1157, 0]
